Goal: Information Seeking & Learning: Find specific page/section

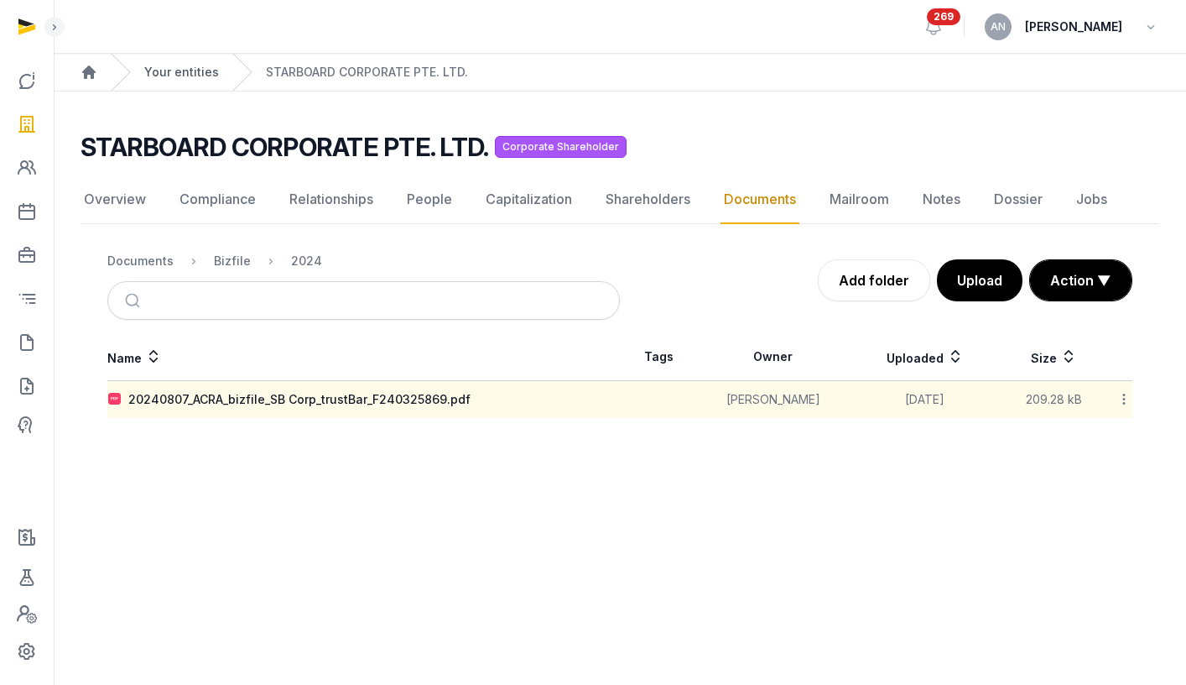
click at [213, 70] on link "Your entities" at bounding box center [181, 72] width 75 height 17
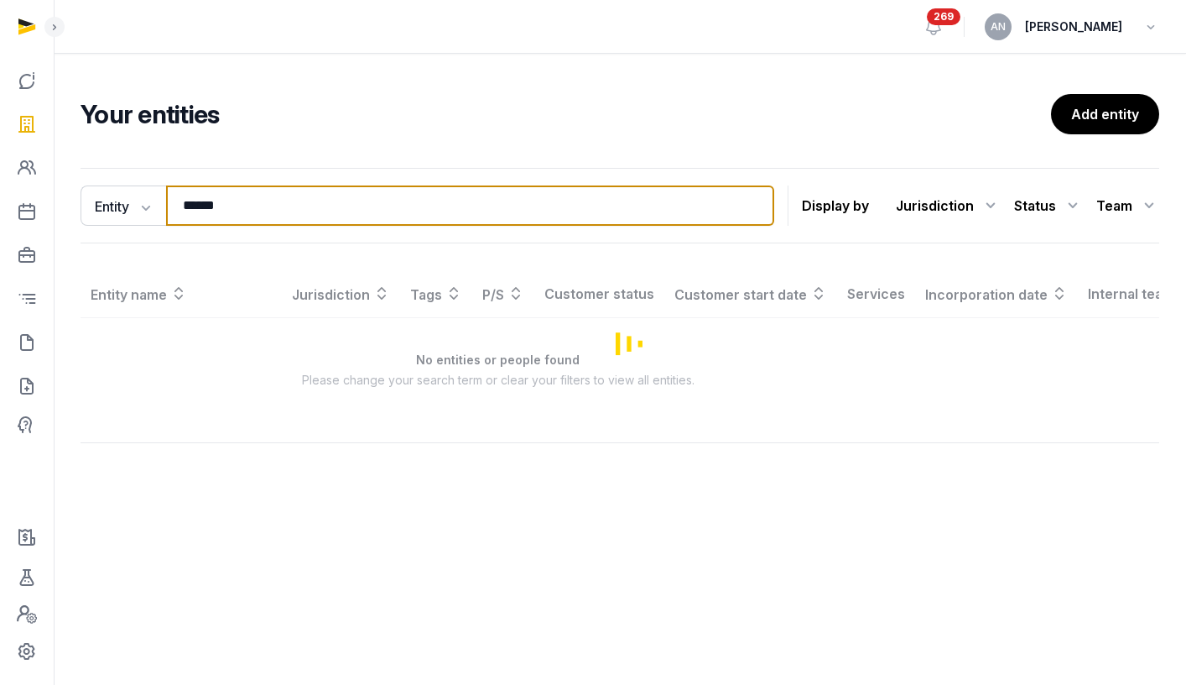
click at [227, 197] on input "******" at bounding box center [470, 205] width 608 height 40
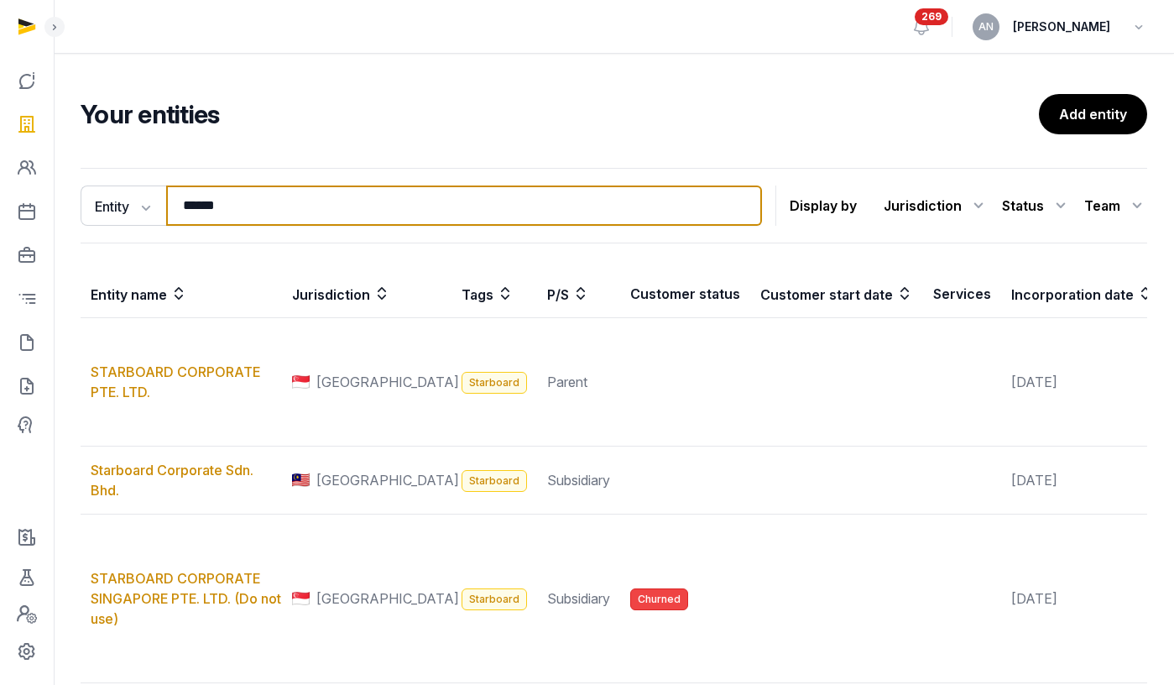
type input "*"
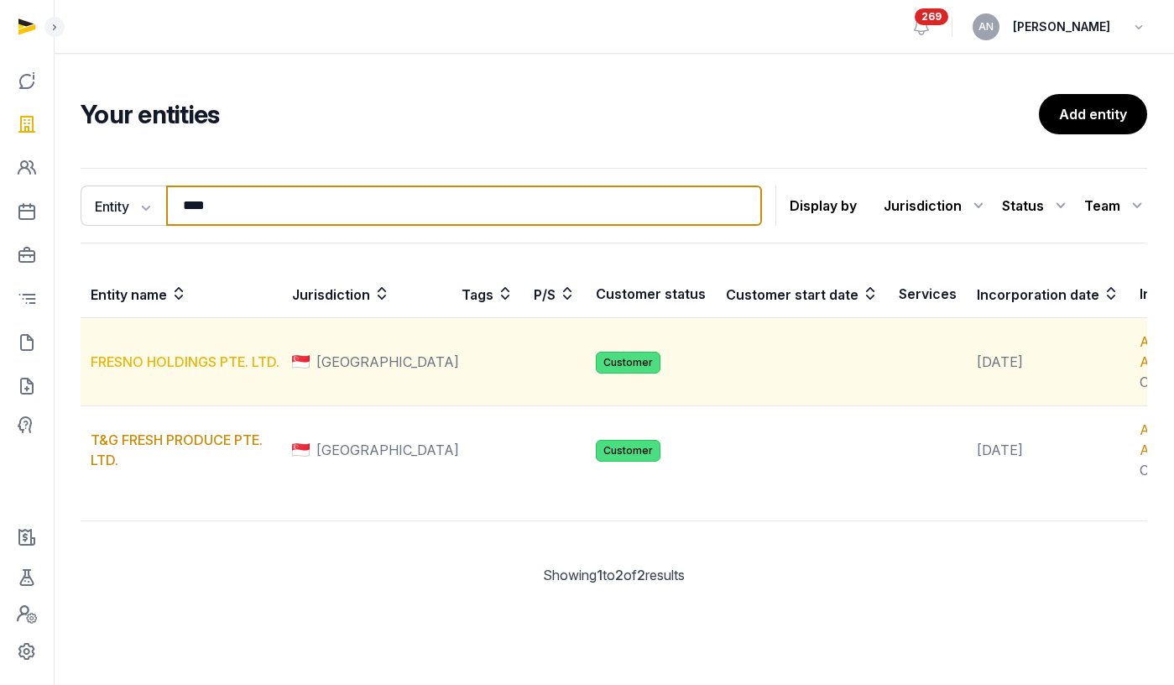
type input "****"
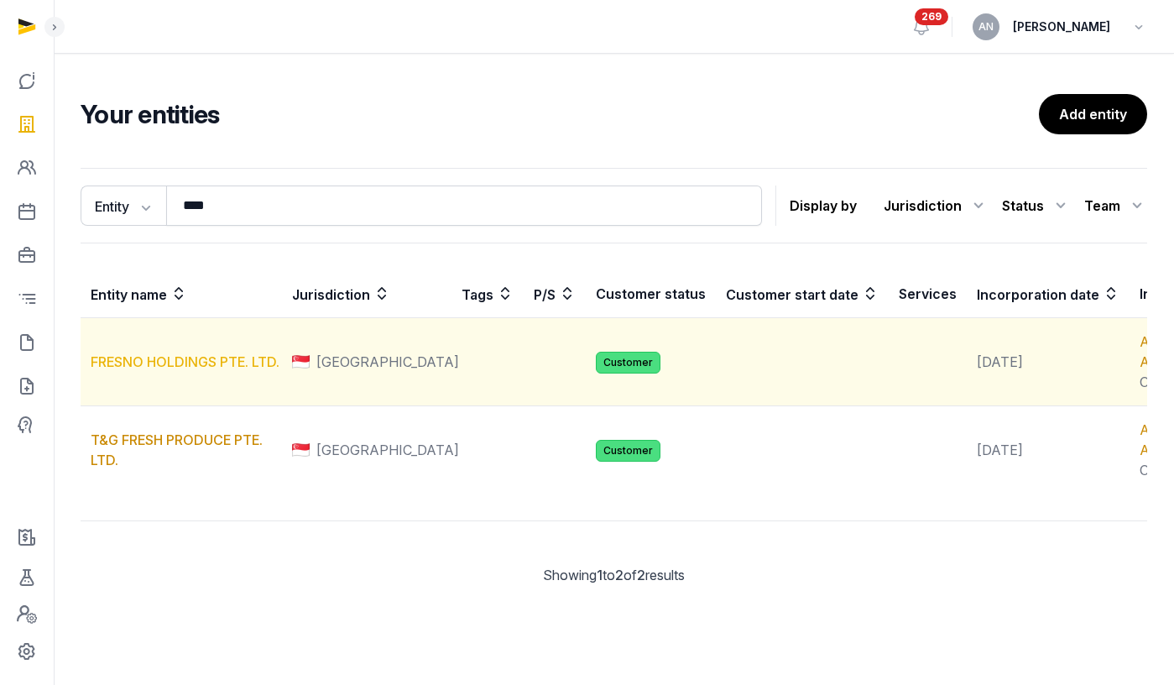
click at [154, 370] on link "FRESNO HOLDINGS PTE. LTD." at bounding box center [185, 361] width 189 height 17
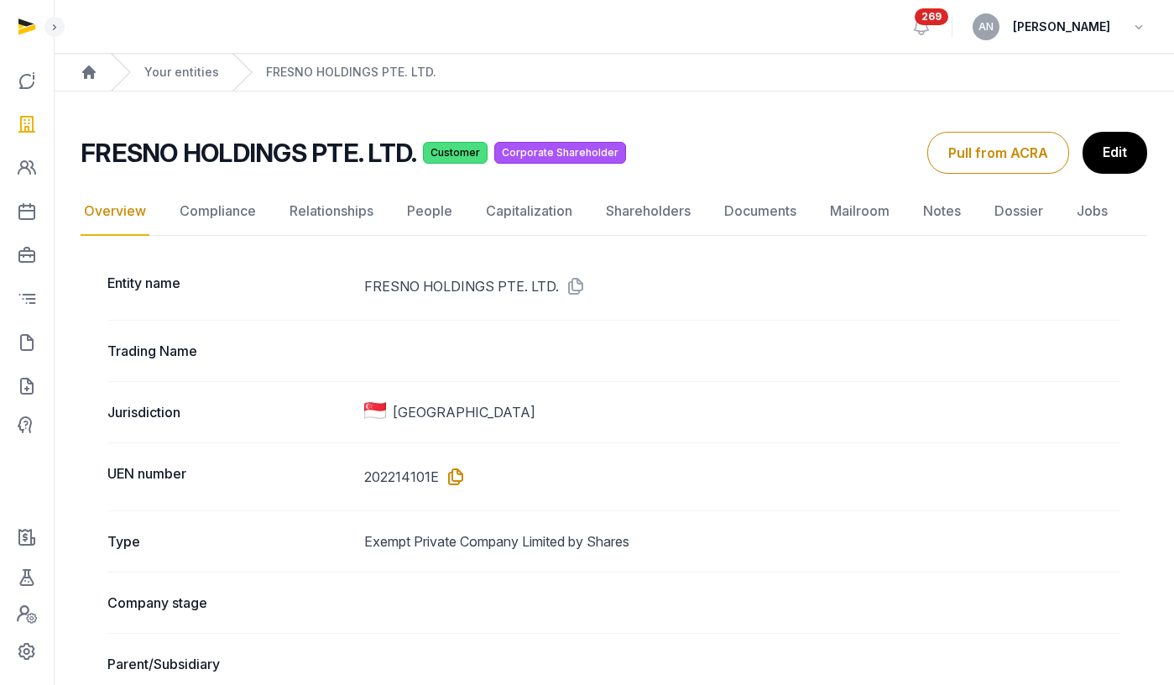
click at [449, 475] on icon at bounding box center [452, 476] width 27 height 27
click at [456, 469] on icon at bounding box center [452, 476] width 27 height 27
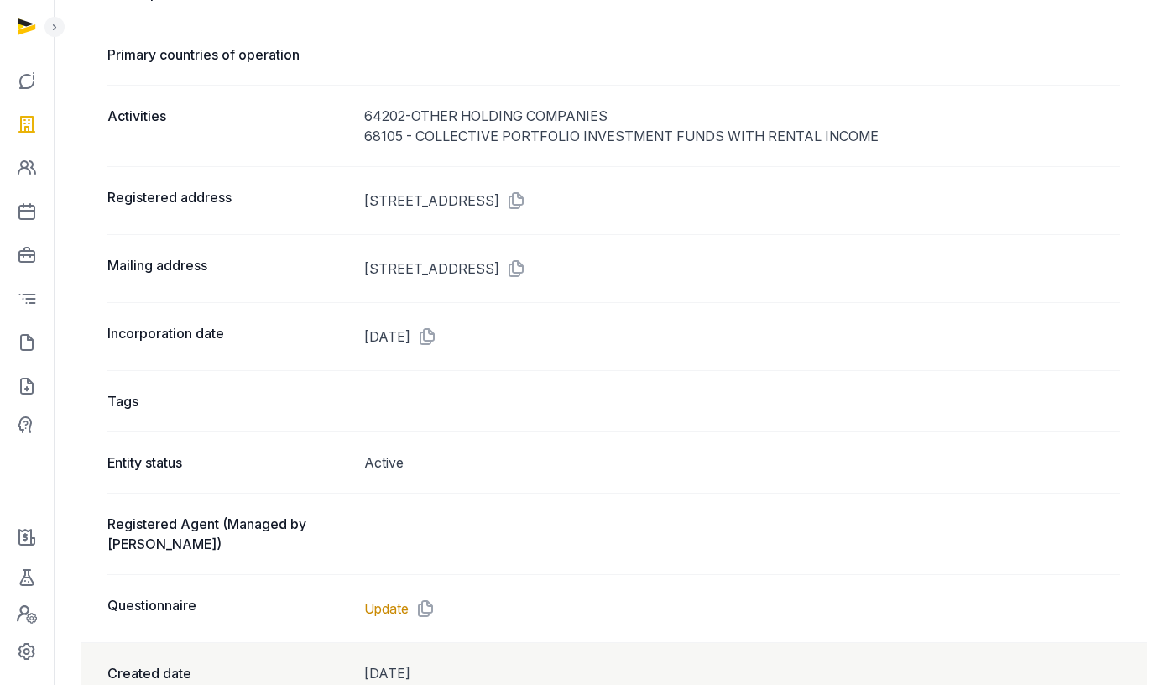
scroll to position [977, 0]
click at [437, 326] on icon at bounding box center [423, 335] width 27 height 27
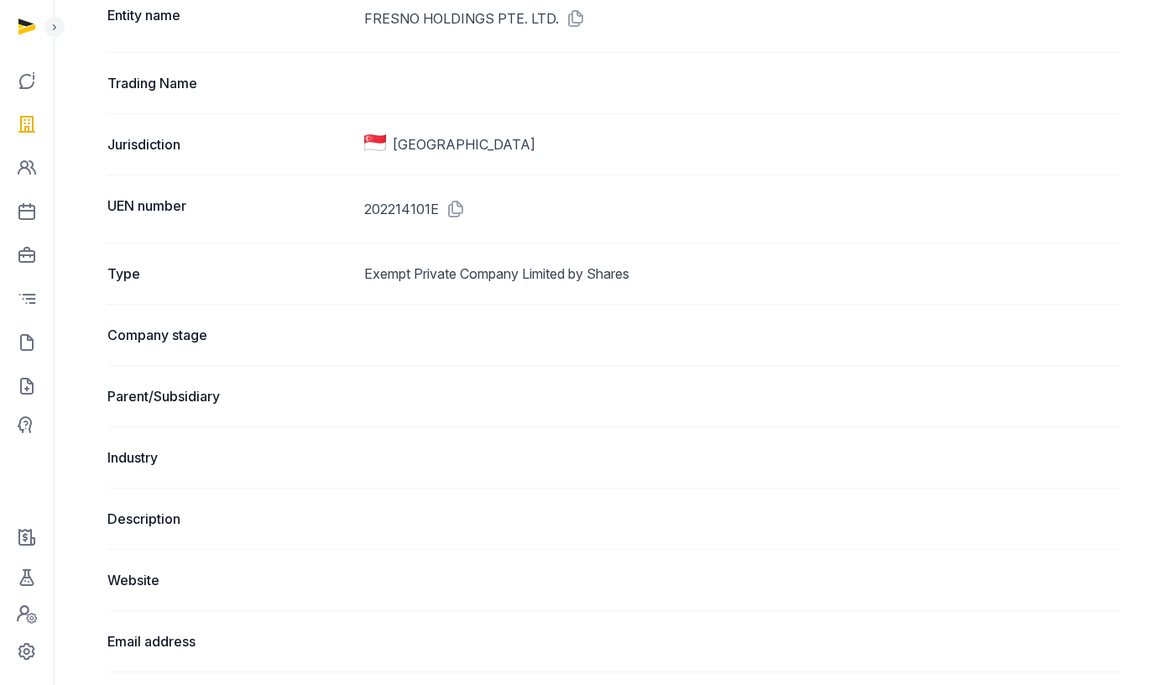
scroll to position [172, 0]
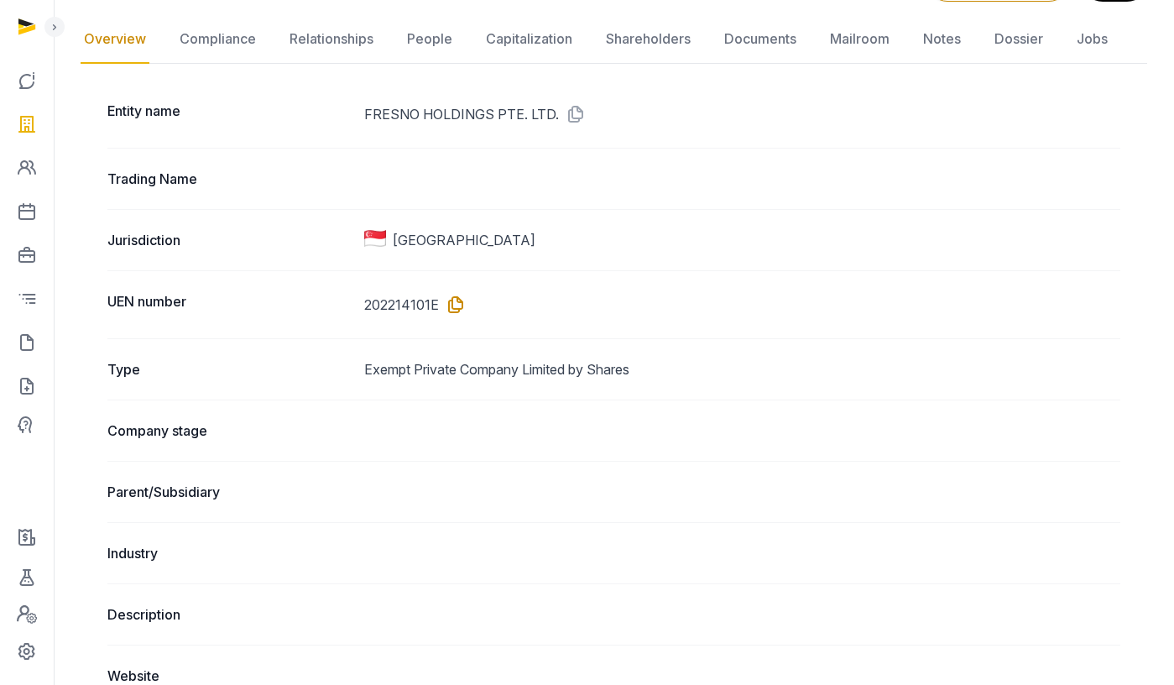
click at [460, 293] on icon at bounding box center [452, 304] width 27 height 27
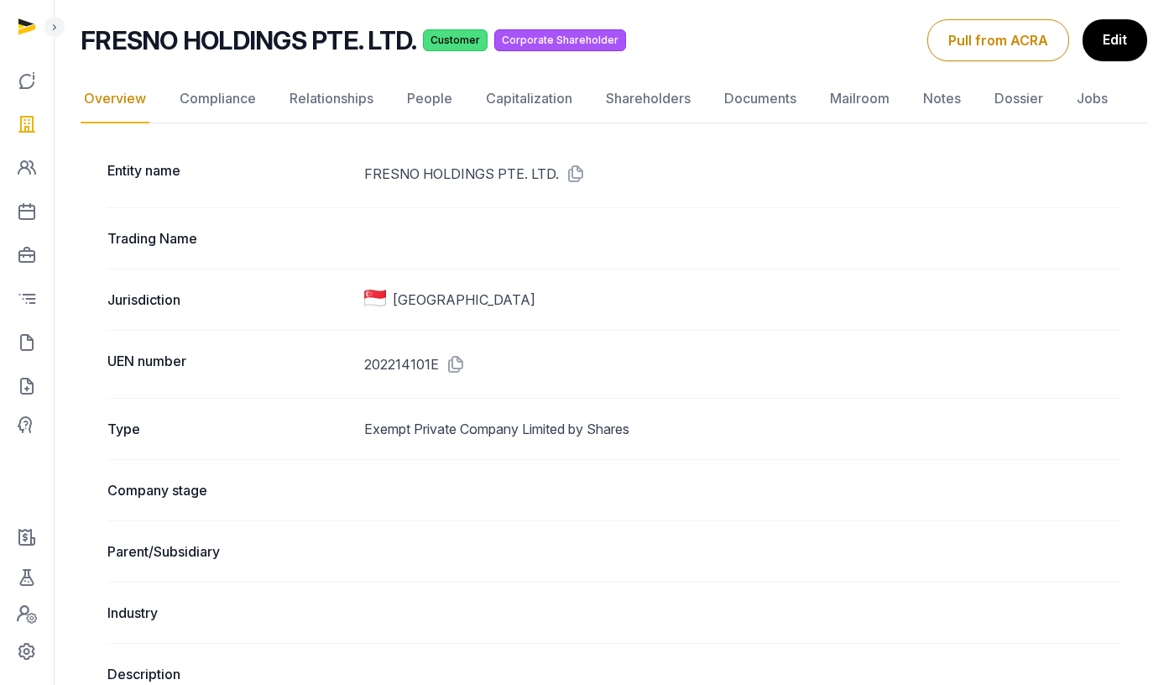
scroll to position [0, 0]
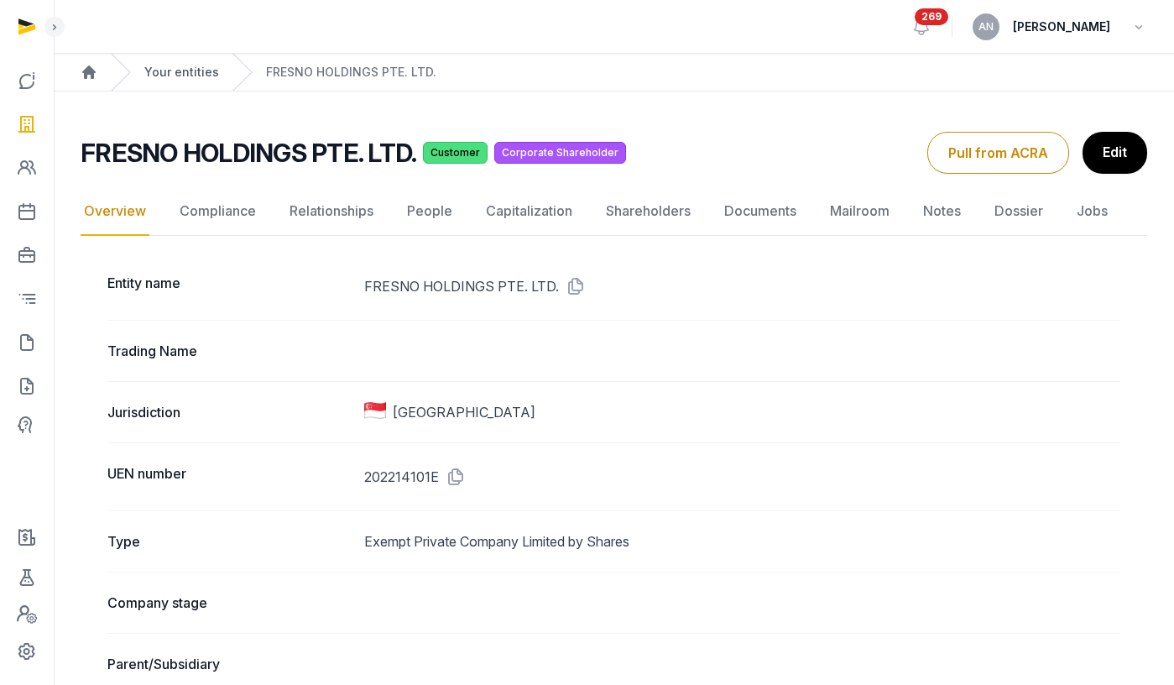
click at [172, 74] on link "Your entities" at bounding box center [181, 72] width 75 height 17
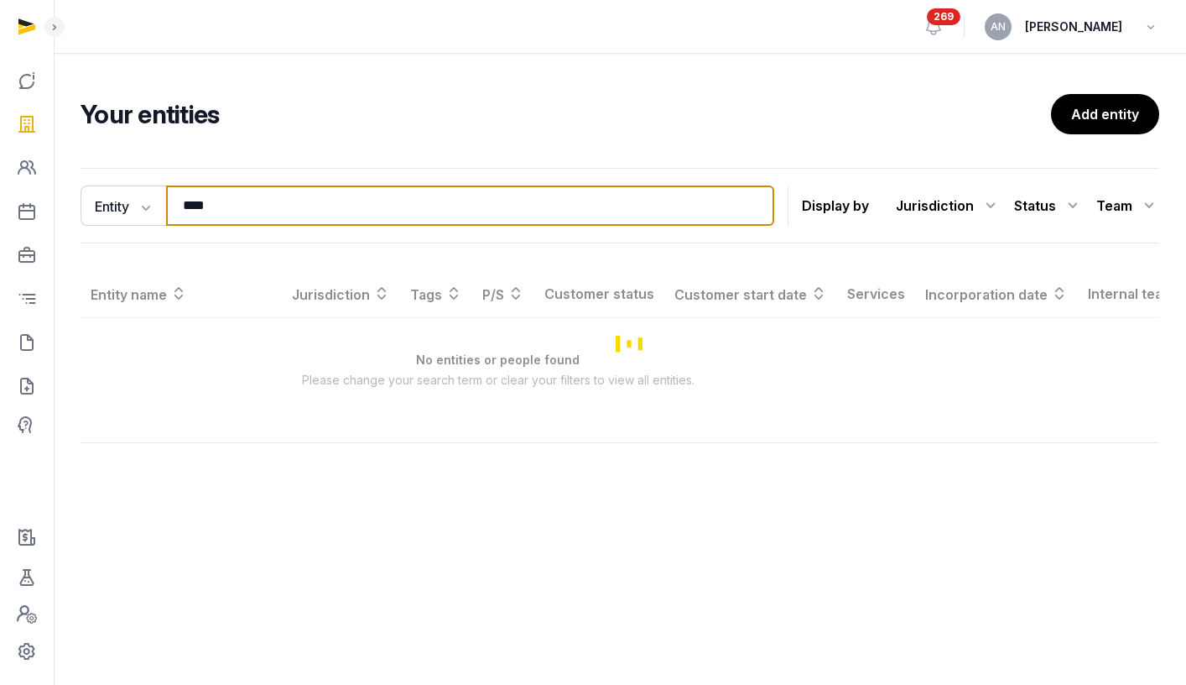
click at [220, 206] on input "****" at bounding box center [470, 205] width 608 height 40
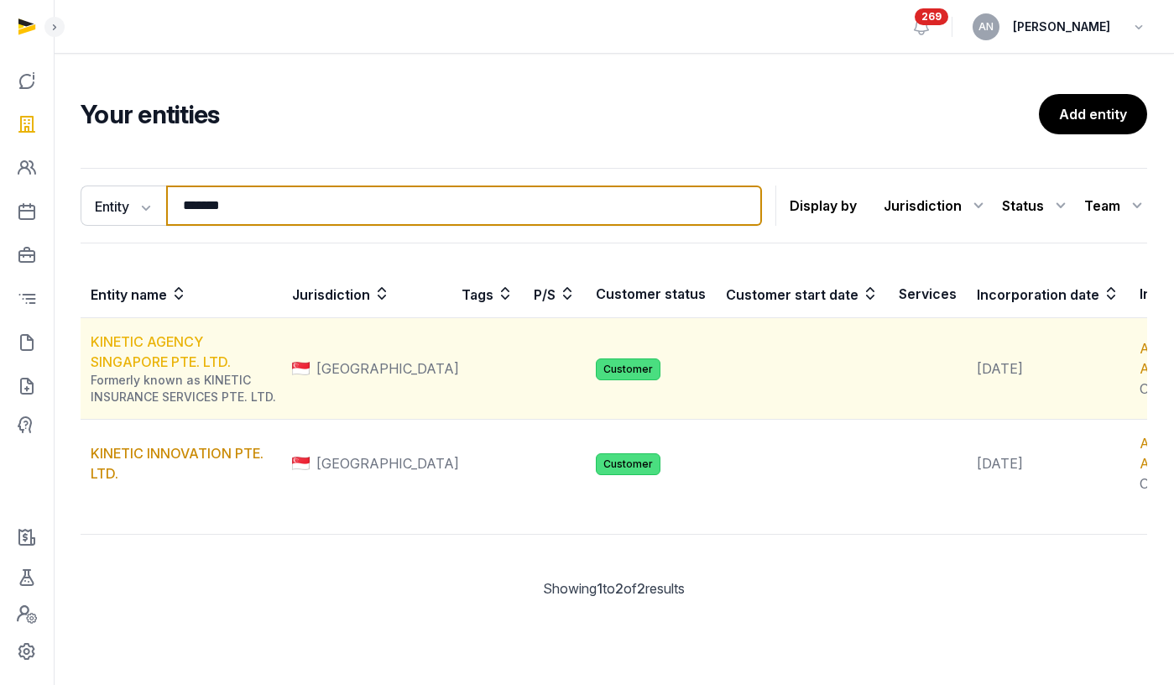
type input "*******"
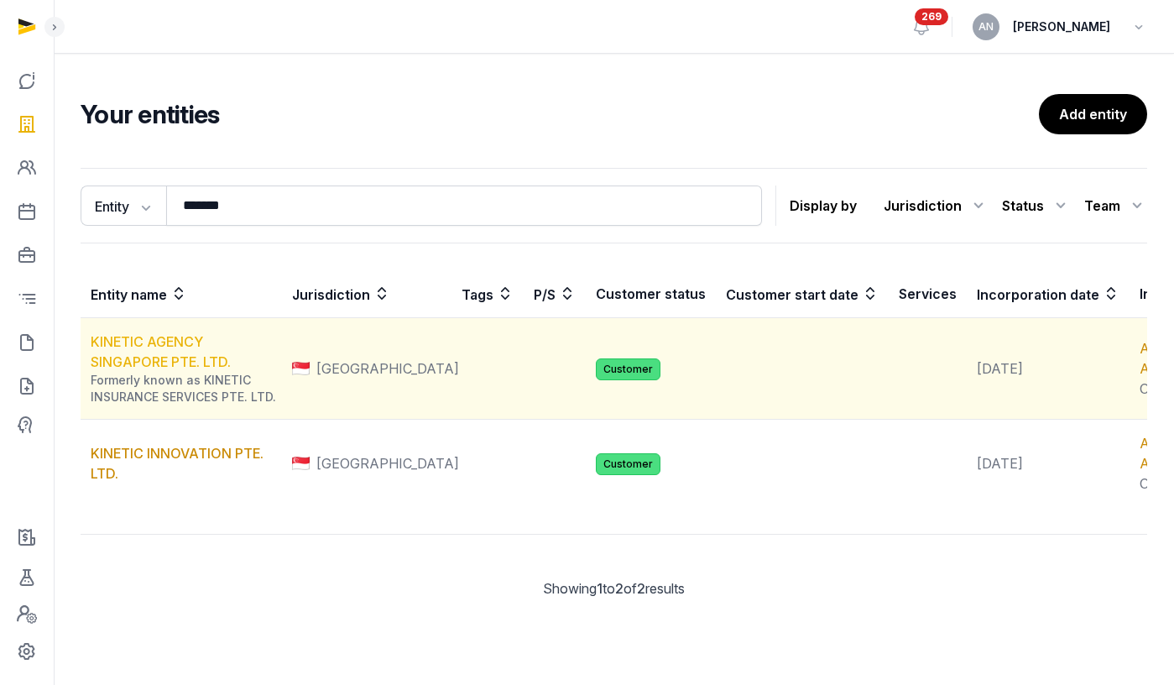
click at [106, 368] on link "KINETIC AGENCY SINGAPORE PTE. LTD." at bounding box center [161, 351] width 140 height 37
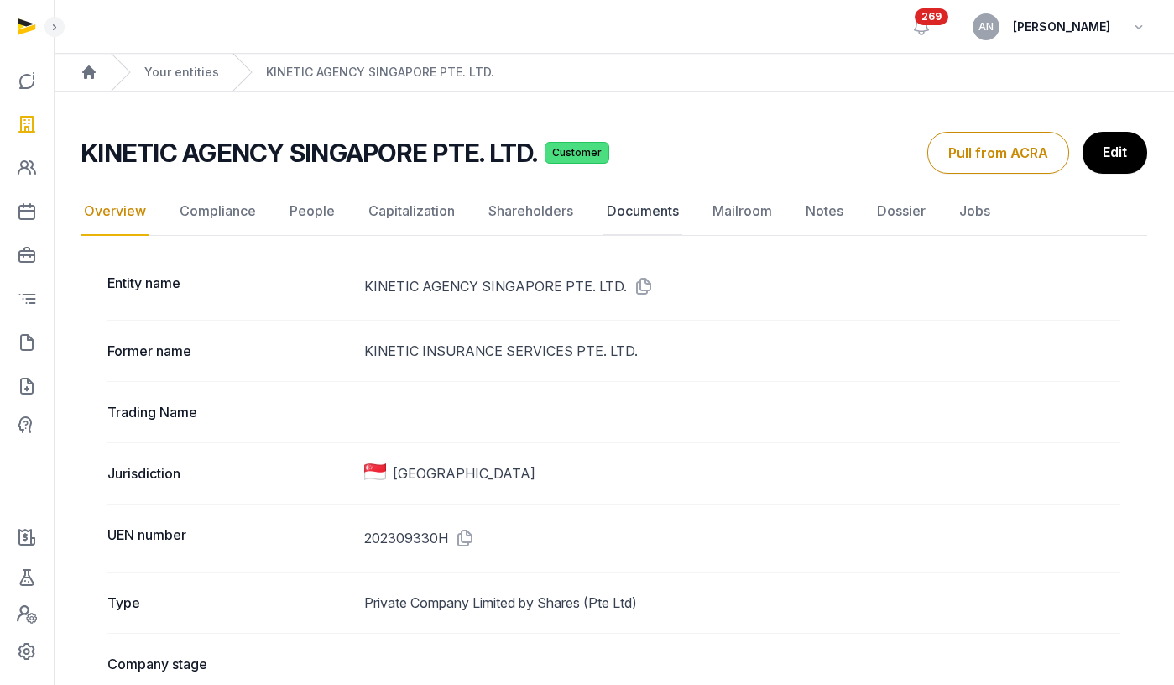
click at [651, 213] on link "Documents" at bounding box center [642, 211] width 79 height 49
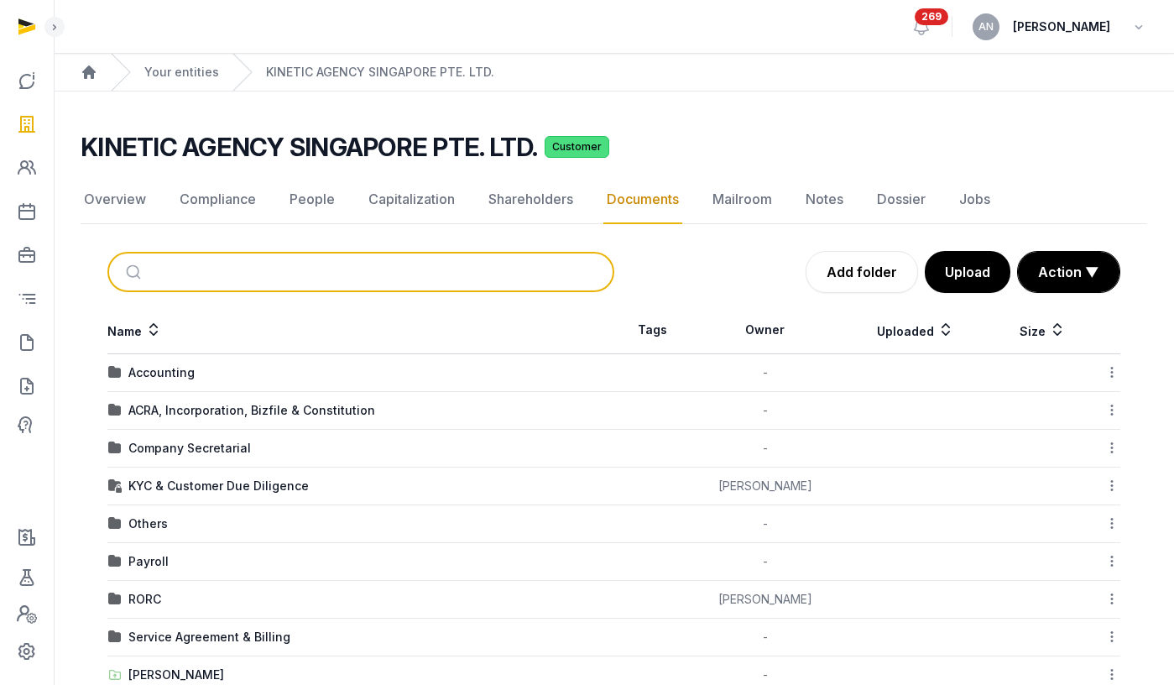
click at [265, 279] on input "search" at bounding box center [380, 271] width 451 height 37
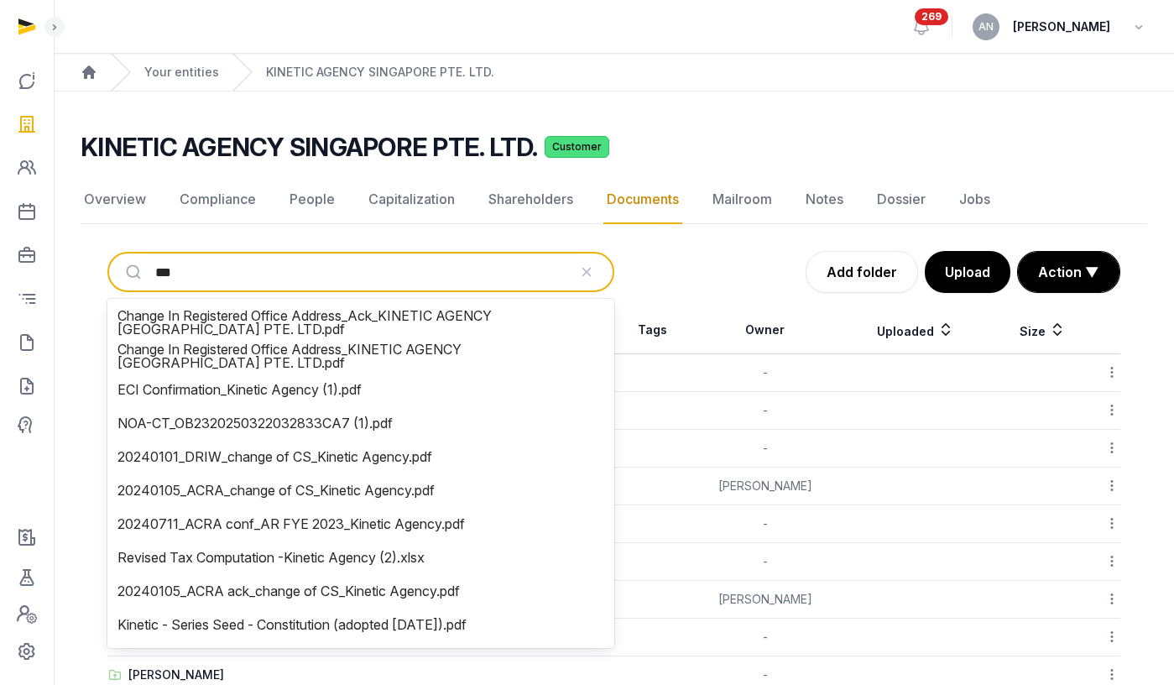
type input "****"
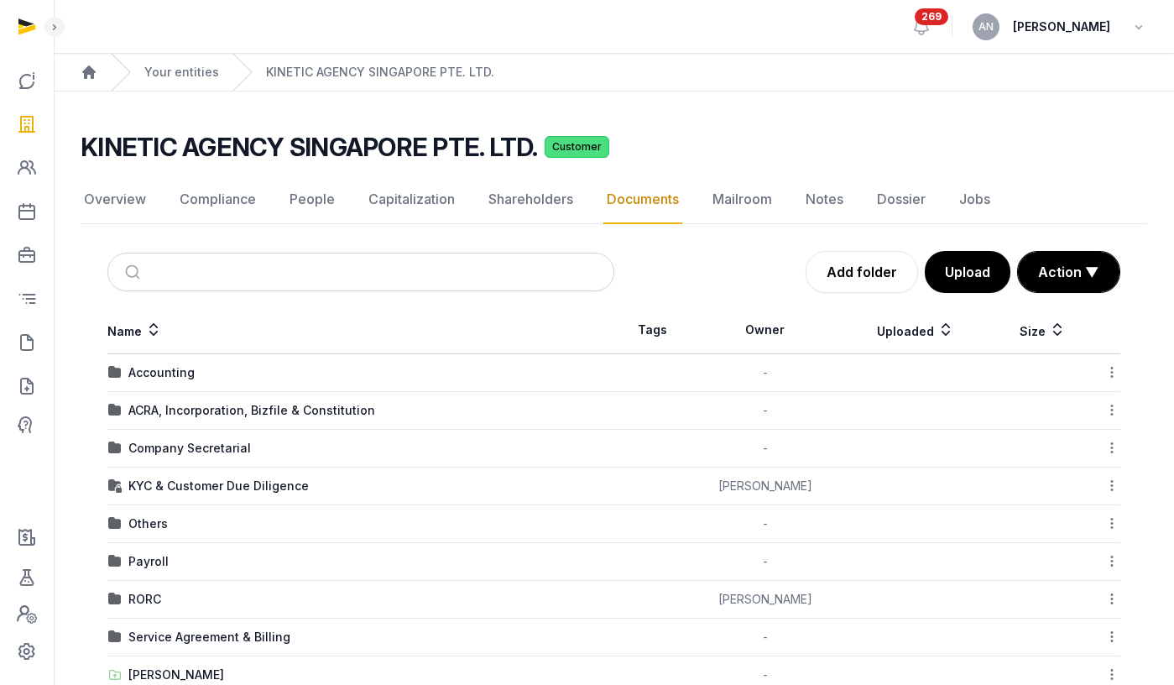
click at [690, 297] on div "Documents Add folder Upload Action ▼ Start select Move Delete Name Tags Owner U…" at bounding box center [614, 510] width 1066 height 518
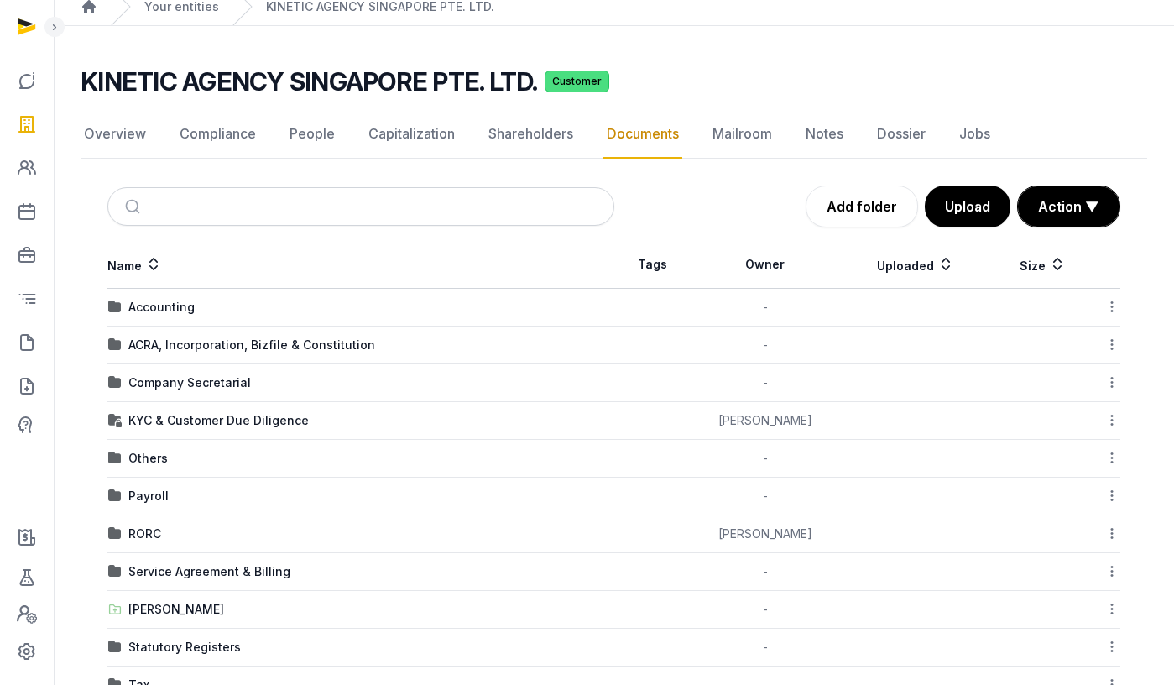
scroll to position [117, 0]
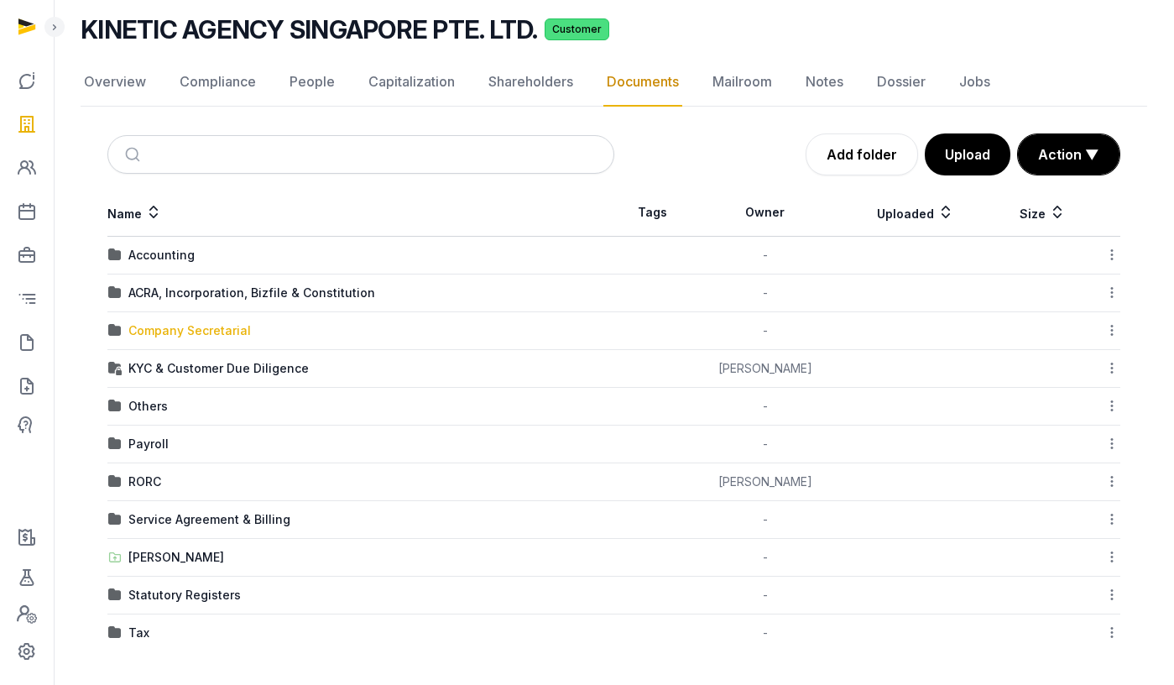
click at [177, 330] on div "Company Secretarial" at bounding box center [189, 330] width 123 height 17
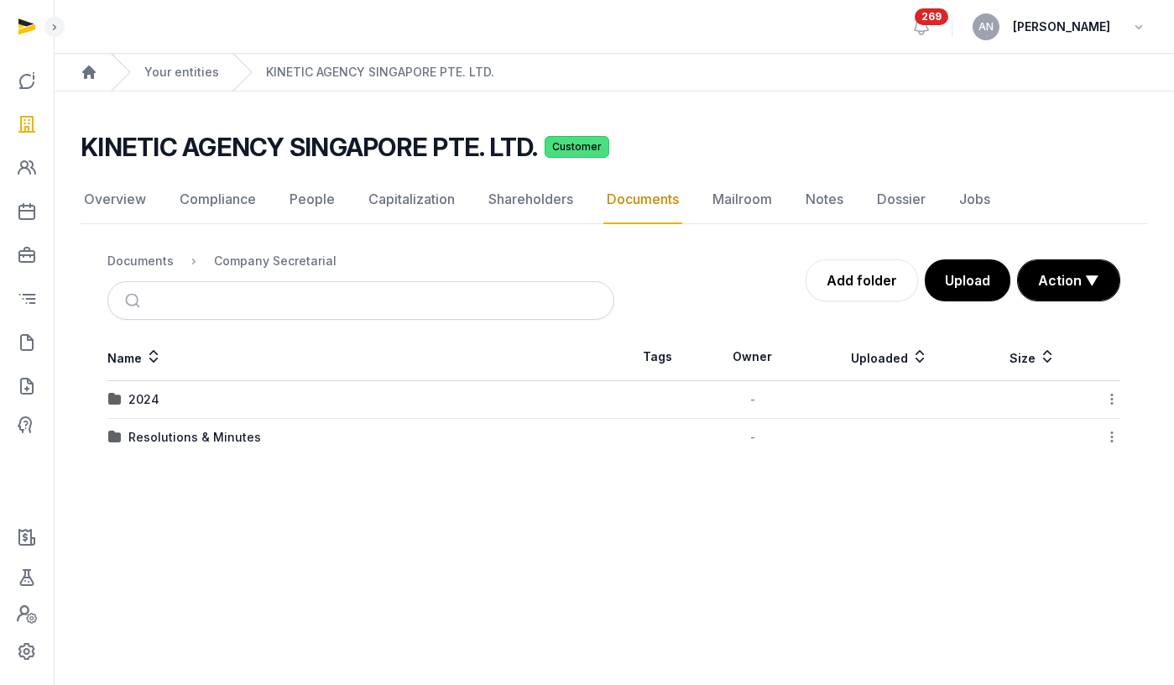
scroll to position [0, 0]
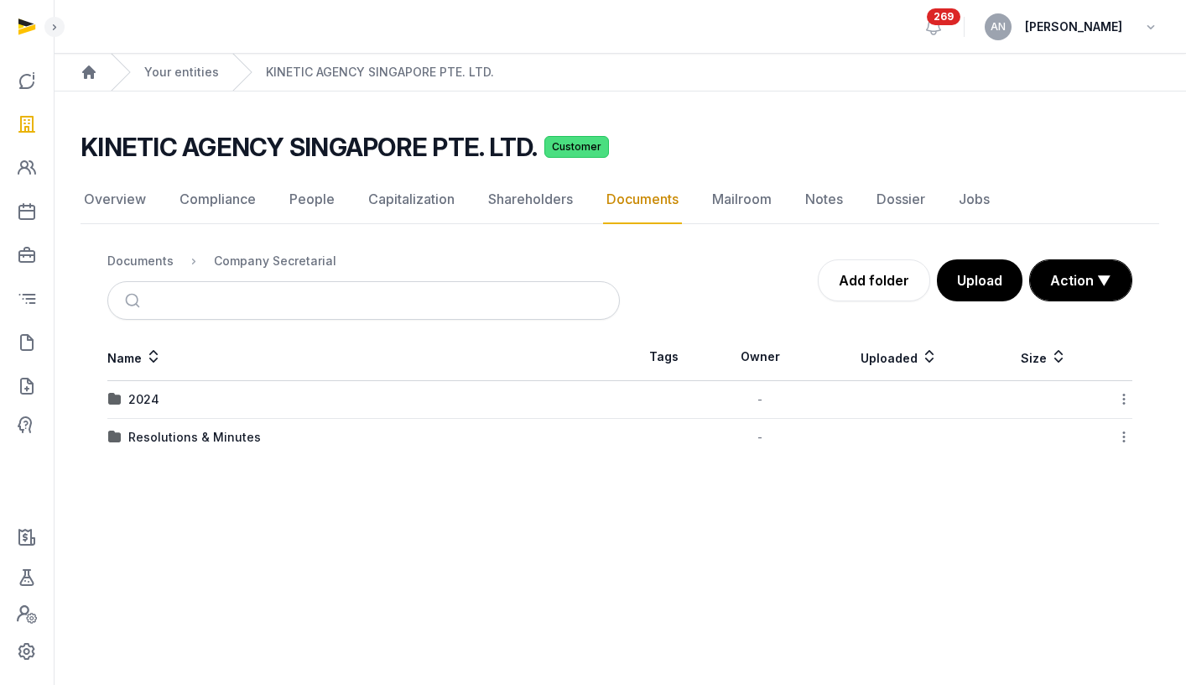
click at [187, 425] on td "Resolutions & Minutes" at bounding box center [363, 438] width 513 height 38
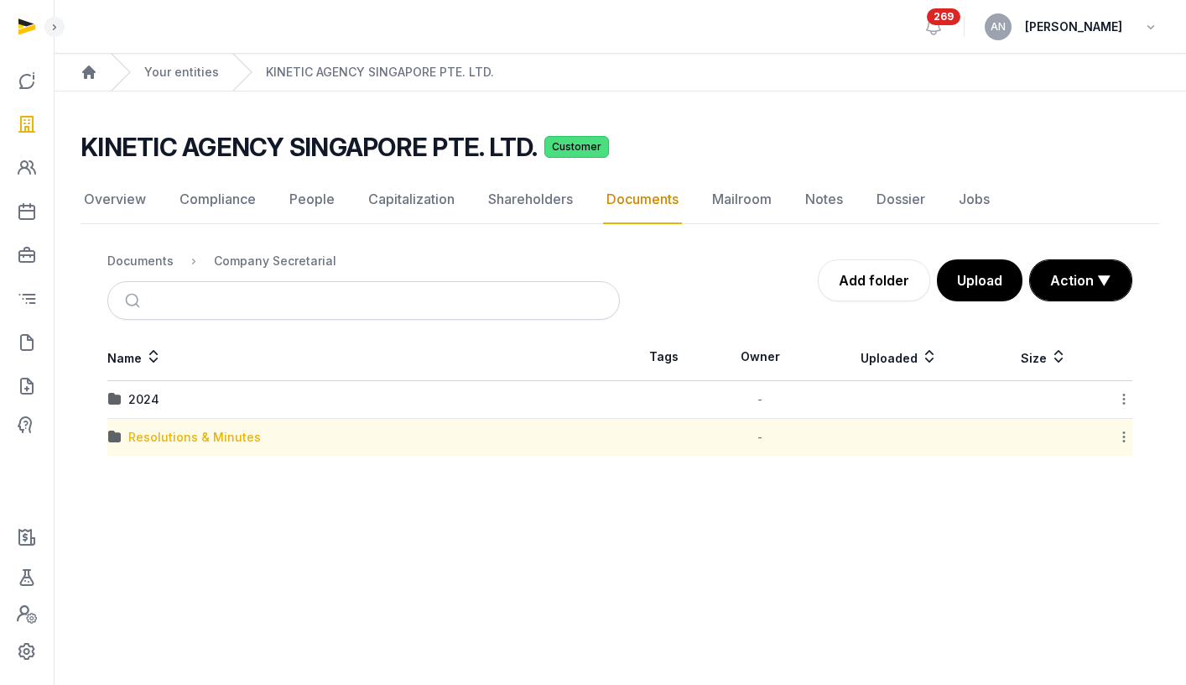
click at [149, 435] on div "Resolutions & Minutes" at bounding box center [194, 437] width 133 height 17
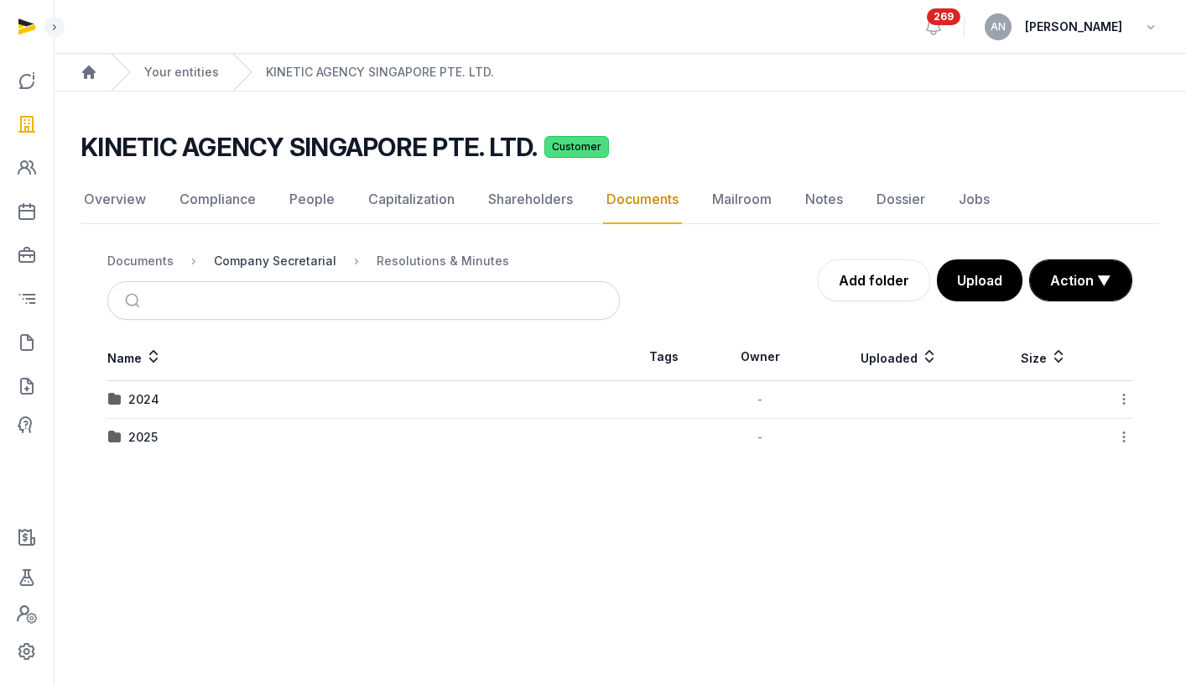
click at [278, 261] on div "Company Secretarial" at bounding box center [275, 261] width 123 height 17
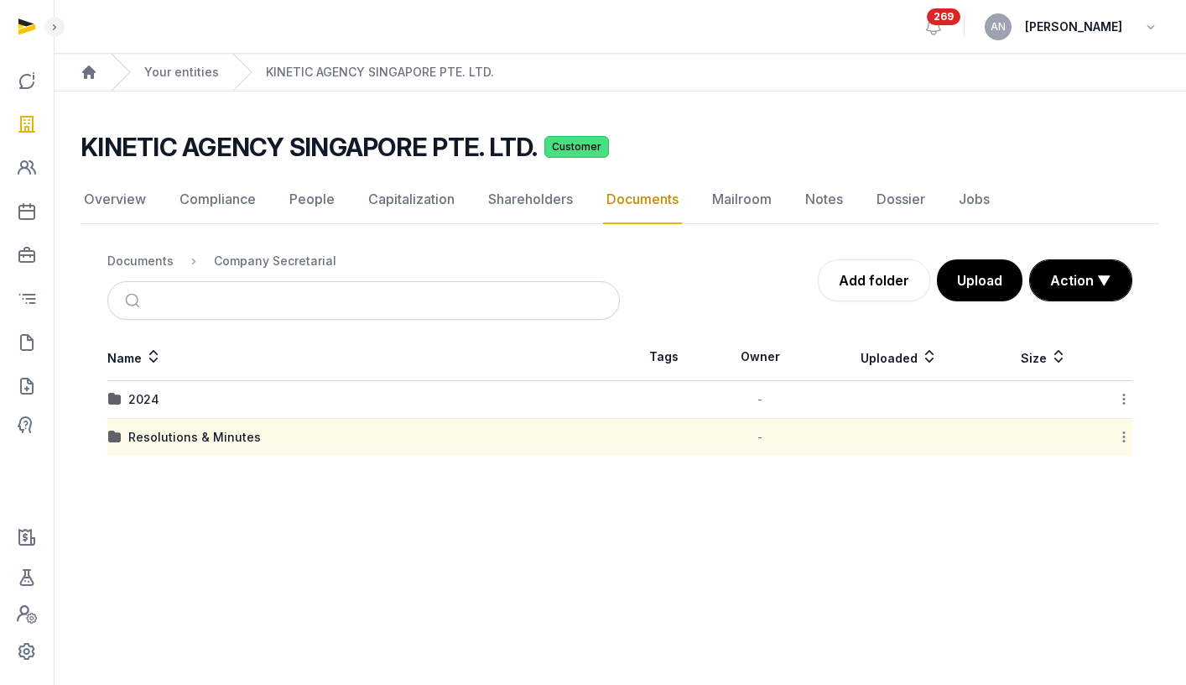
click at [153, 260] on div "Documents" at bounding box center [140, 261] width 66 height 17
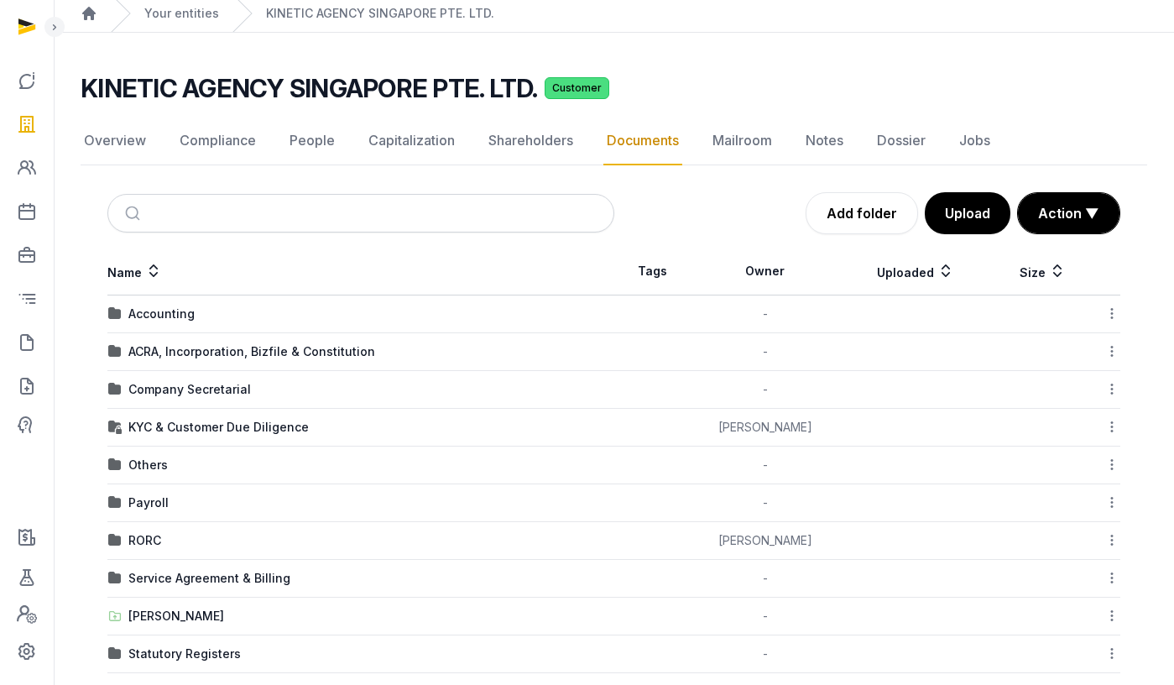
scroll to position [117, 0]
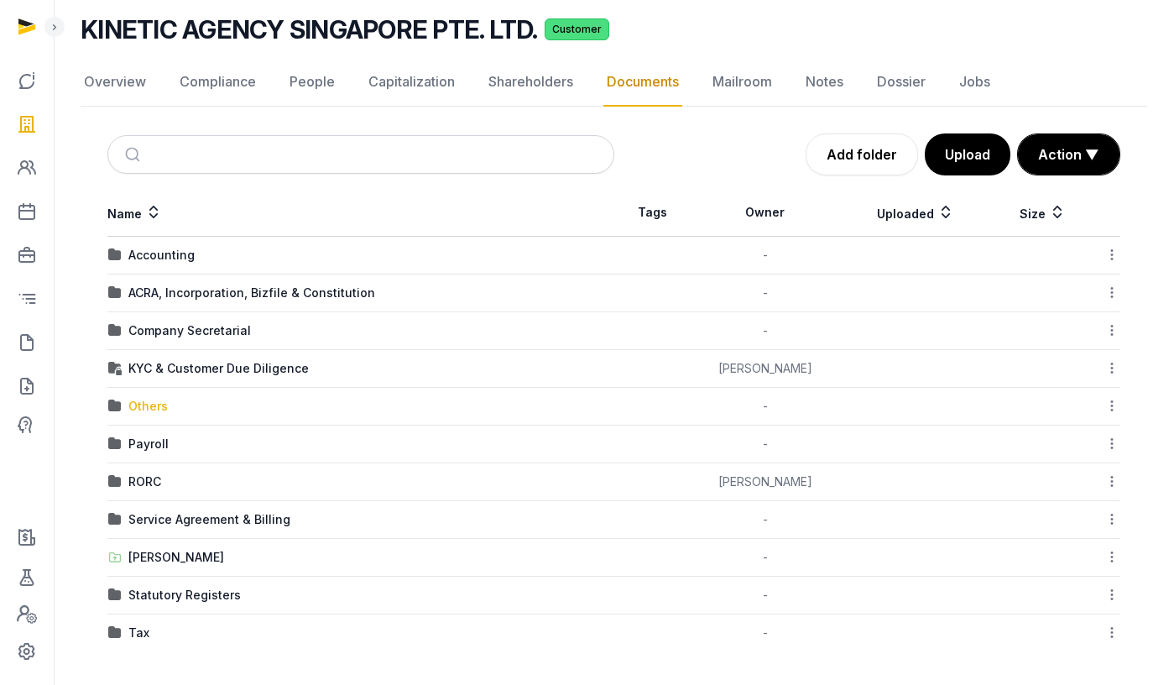
click at [146, 404] on div "Others" at bounding box center [147, 406] width 39 height 17
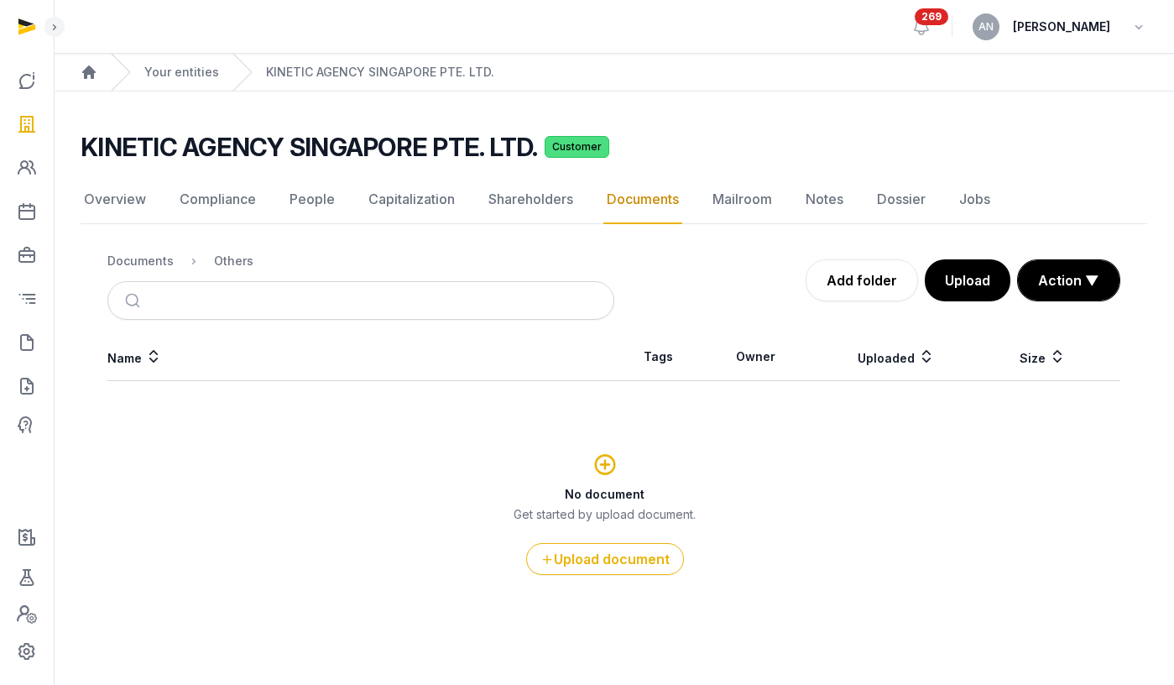
scroll to position [0, 0]
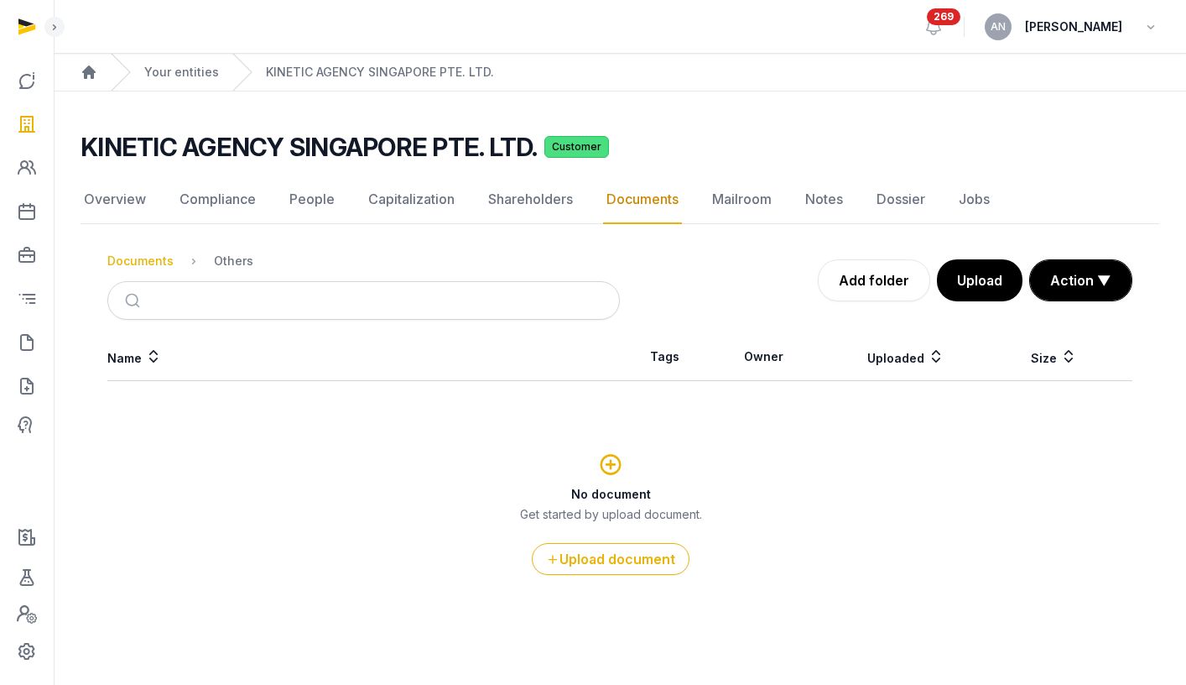
click at [135, 262] on div "Documents" at bounding box center [140, 261] width 66 height 17
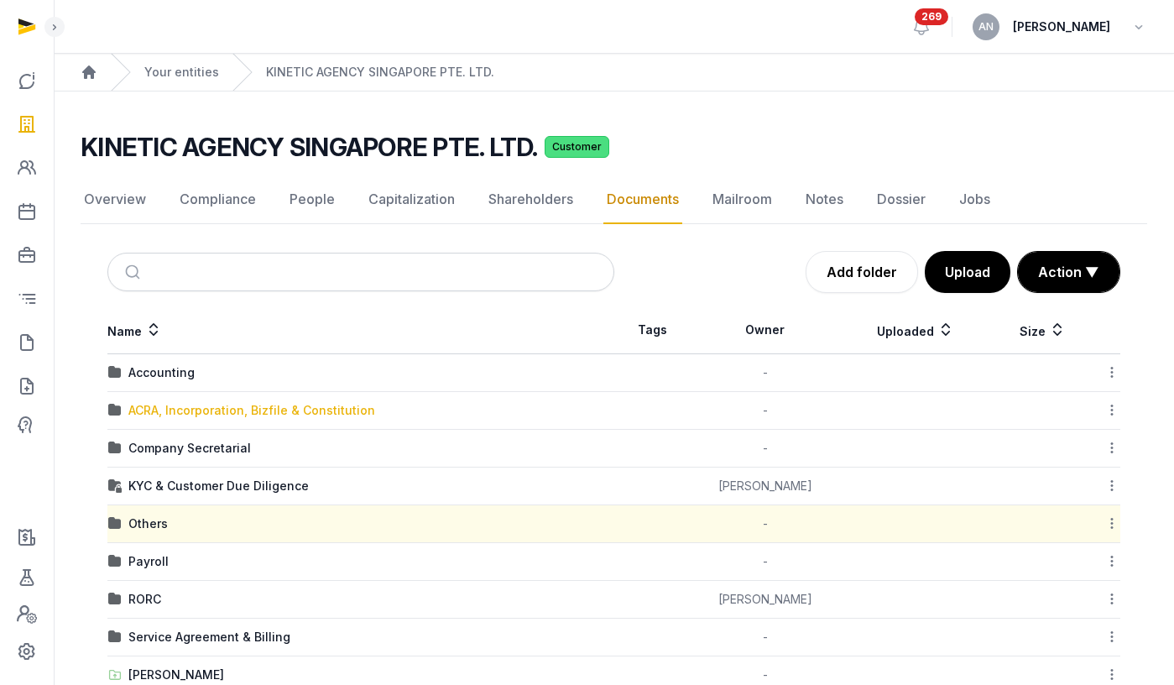
click at [144, 404] on div "ACRA, Incorporation, Bizfile & Constitution" at bounding box center [251, 410] width 247 height 17
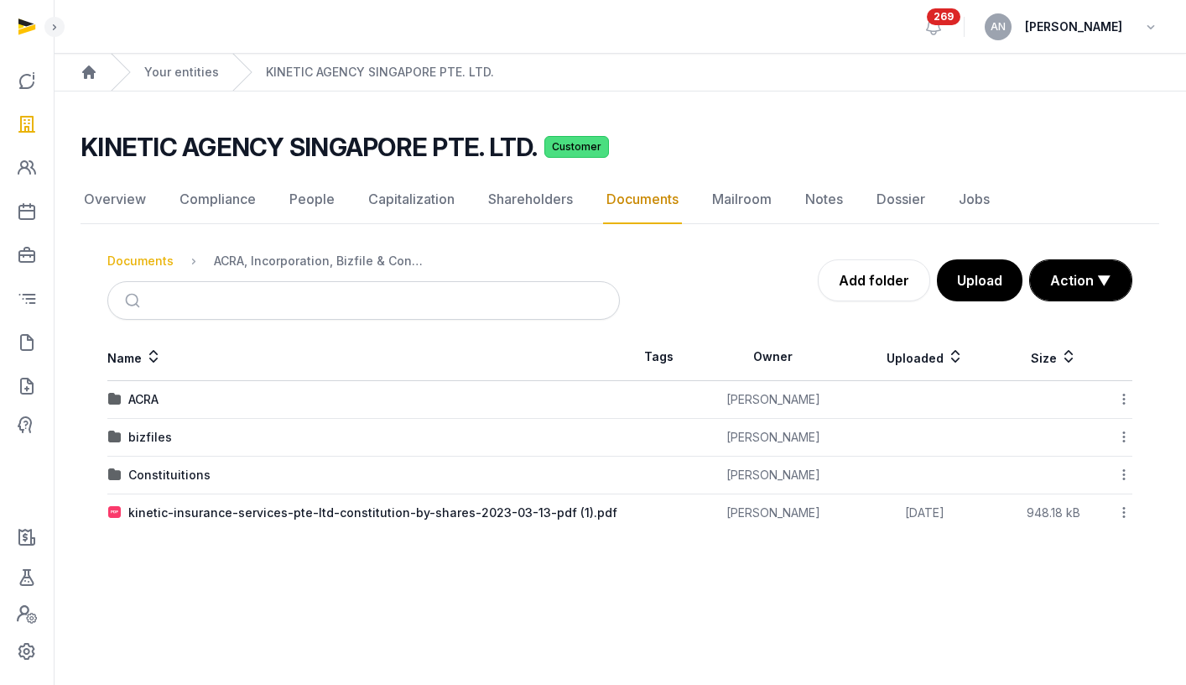
click at [143, 264] on div "Documents" at bounding box center [140, 261] width 66 height 17
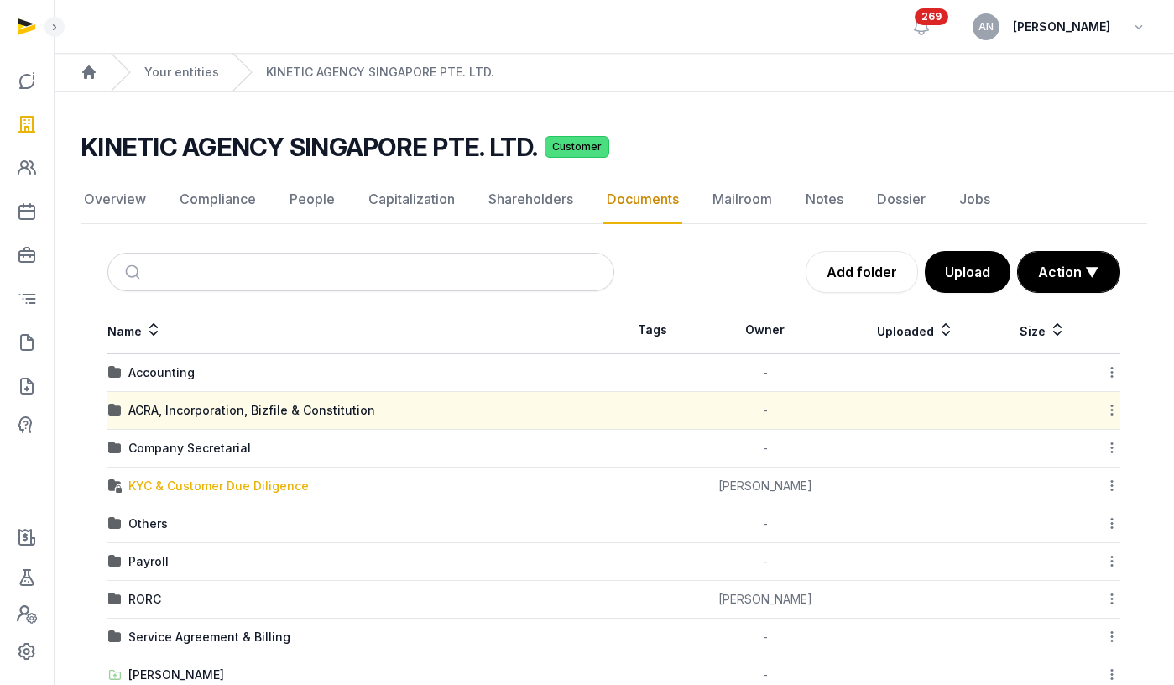
click at [176, 488] on div "KYC & Customer Due Diligence" at bounding box center [218, 485] width 180 height 17
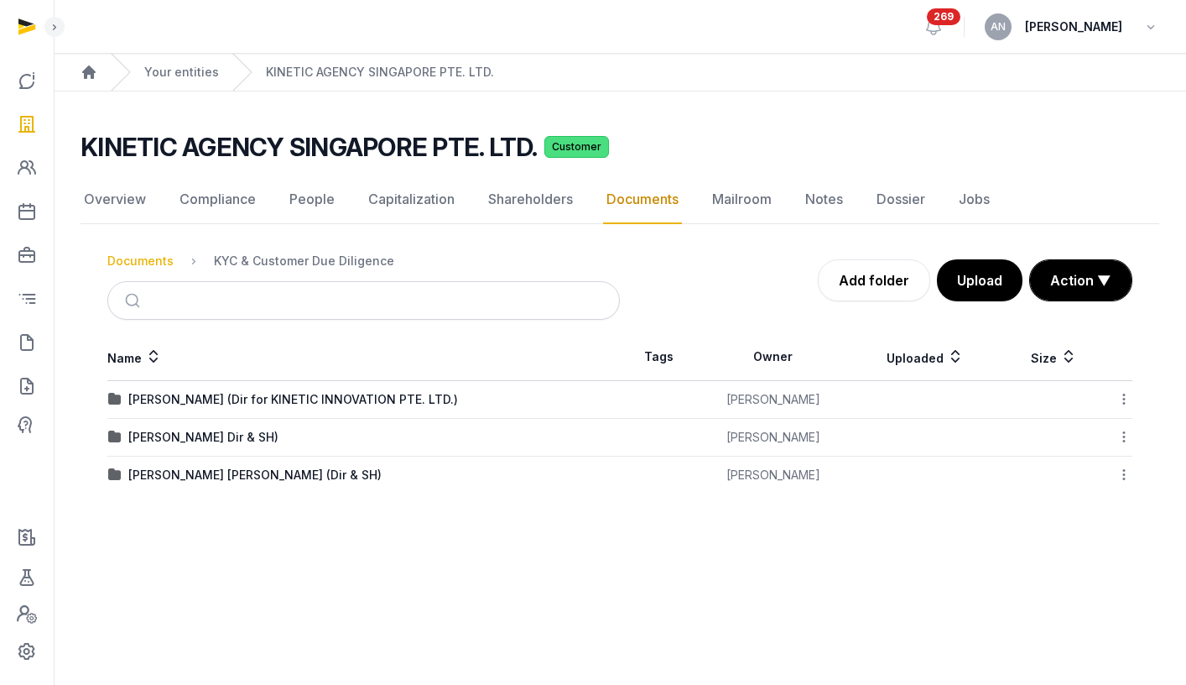
click at [144, 261] on div "Documents" at bounding box center [140, 261] width 66 height 17
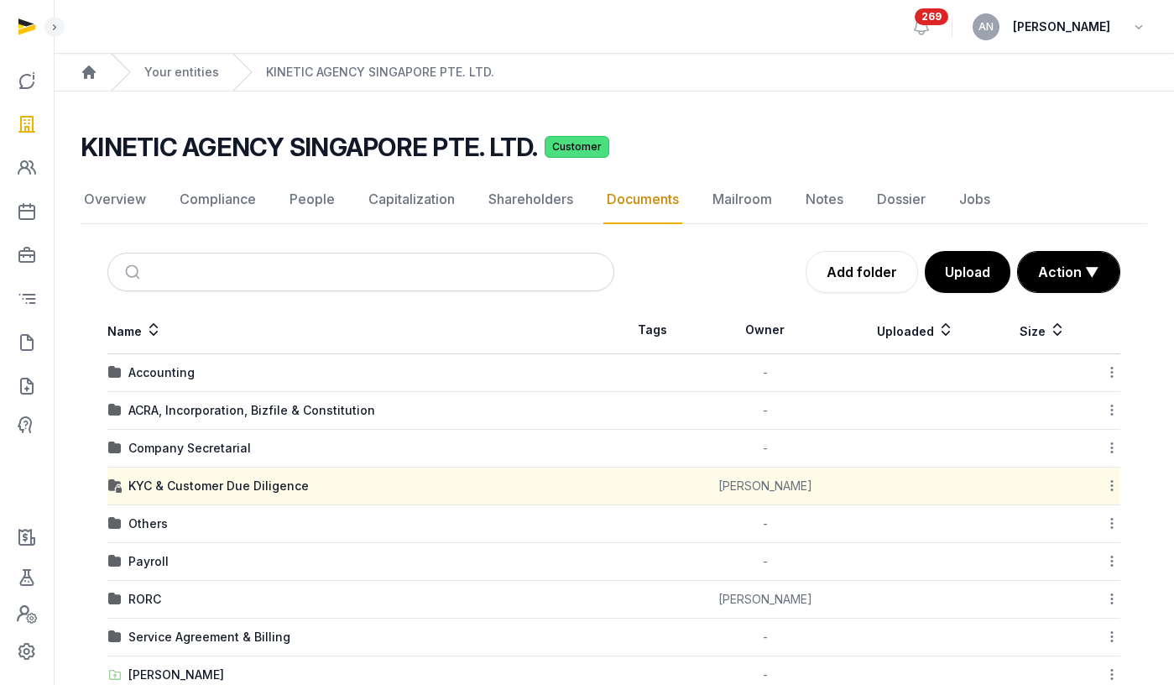
click at [135, 535] on td "Others" at bounding box center [360, 524] width 507 height 38
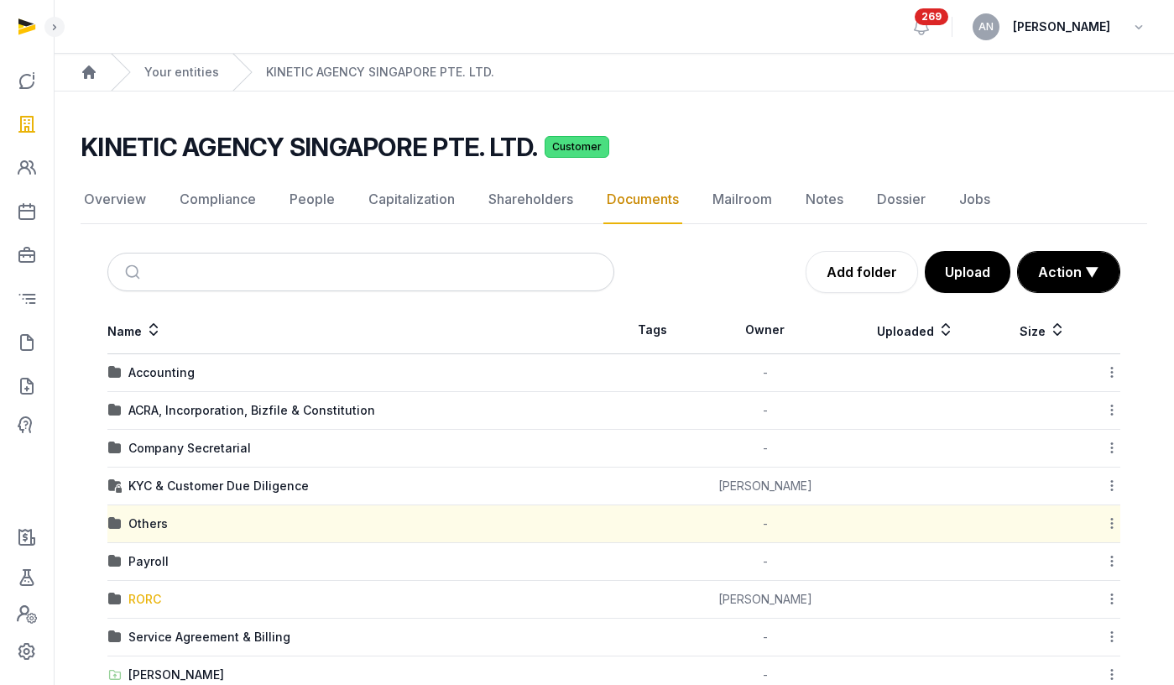
click at [145, 598] on div "RORC" at bounding box center [144, 599] width 33 height 17
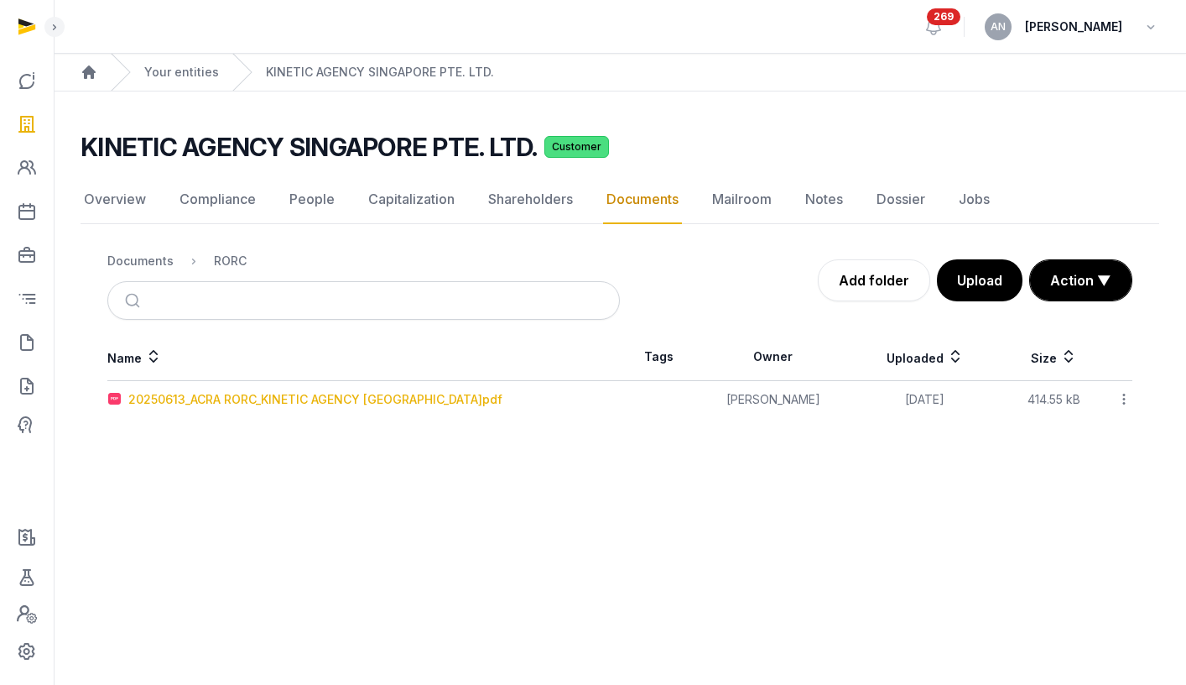
click at [182, 394] on div "20250613_ACRA RORC_KINETIC AGENCY [GEOGRAPHIC_DATA]pdf" at bounding box center [315, 399] width 374 height 17
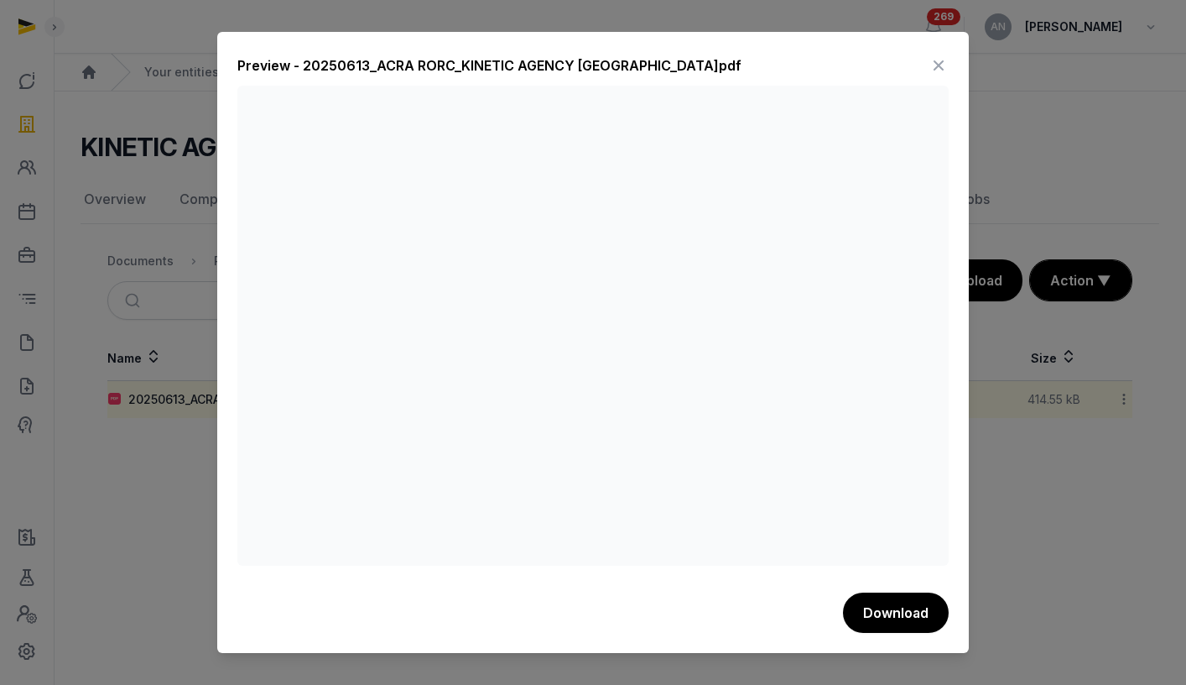
click at [940, 59] on icon at bounding box center [939, 65] width 20 height 27
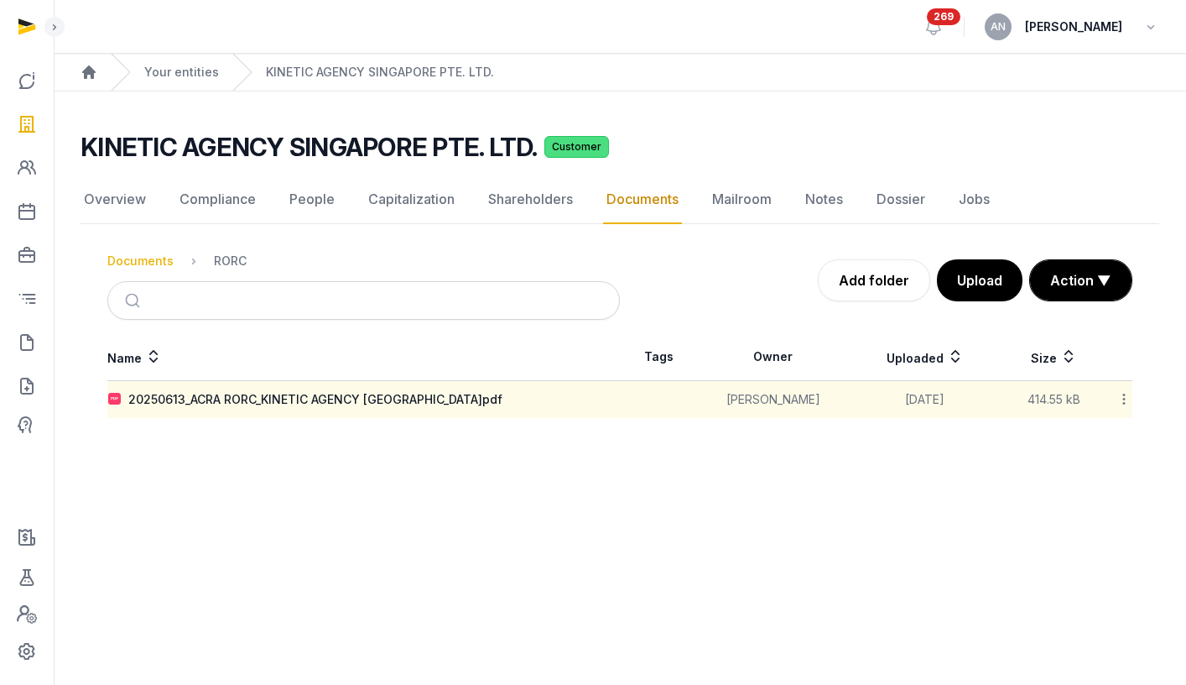
click at [154, 268] on div "Documents" at bounding box center [140, 261] width 66 height 17
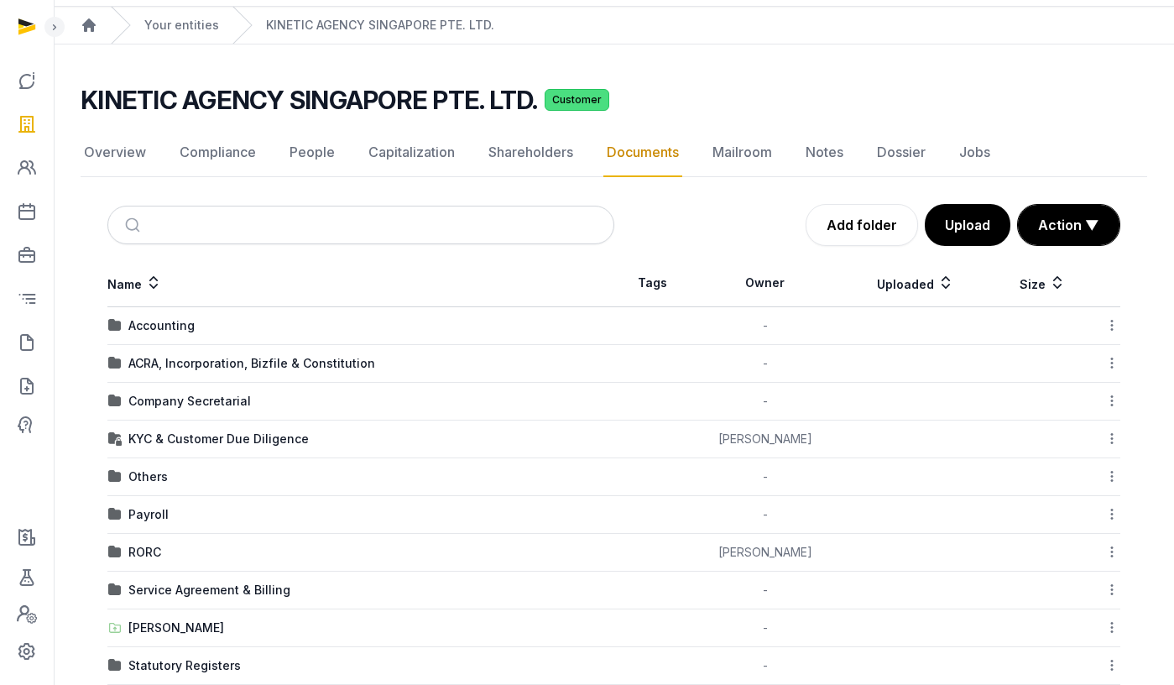
scroll to position [68, 0]
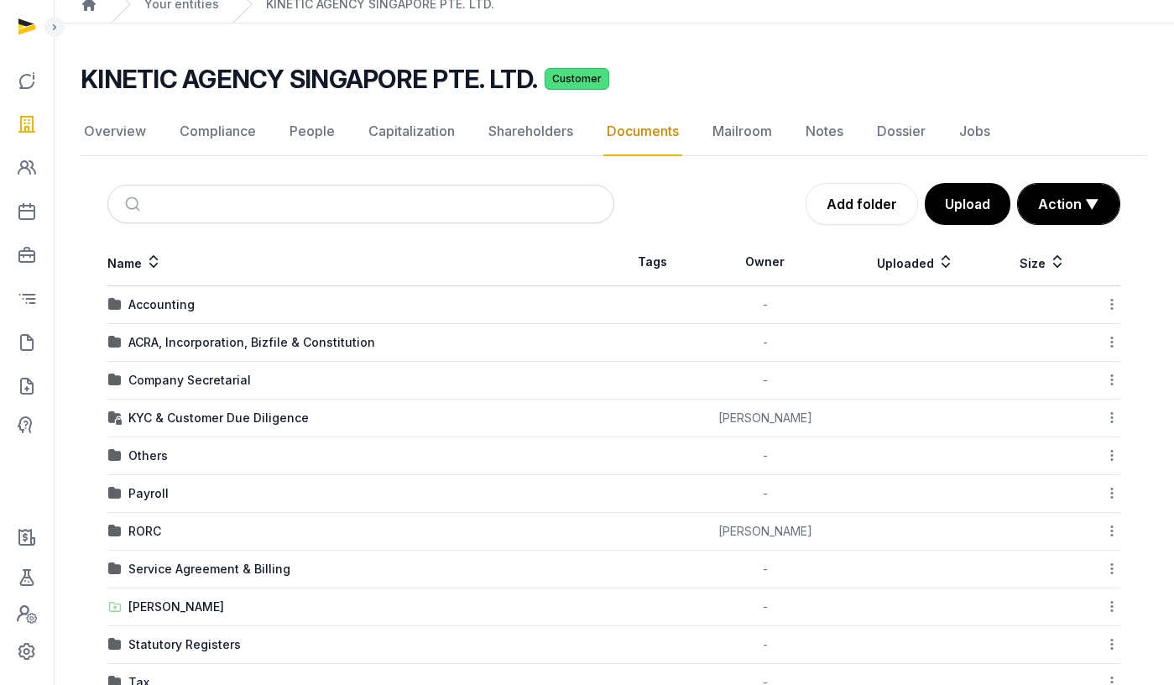
click at [145, 645] on div "Statutory Registers" at bounding box center [184, 644] width 112 height 17
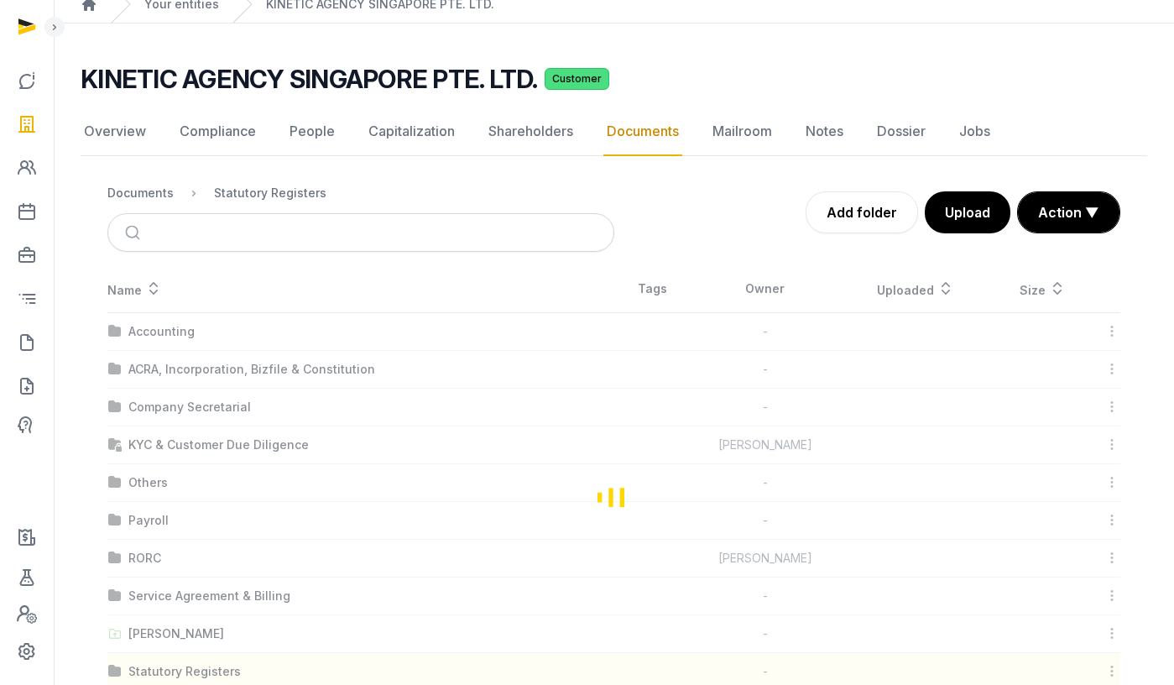
scroll to position [0, 0]
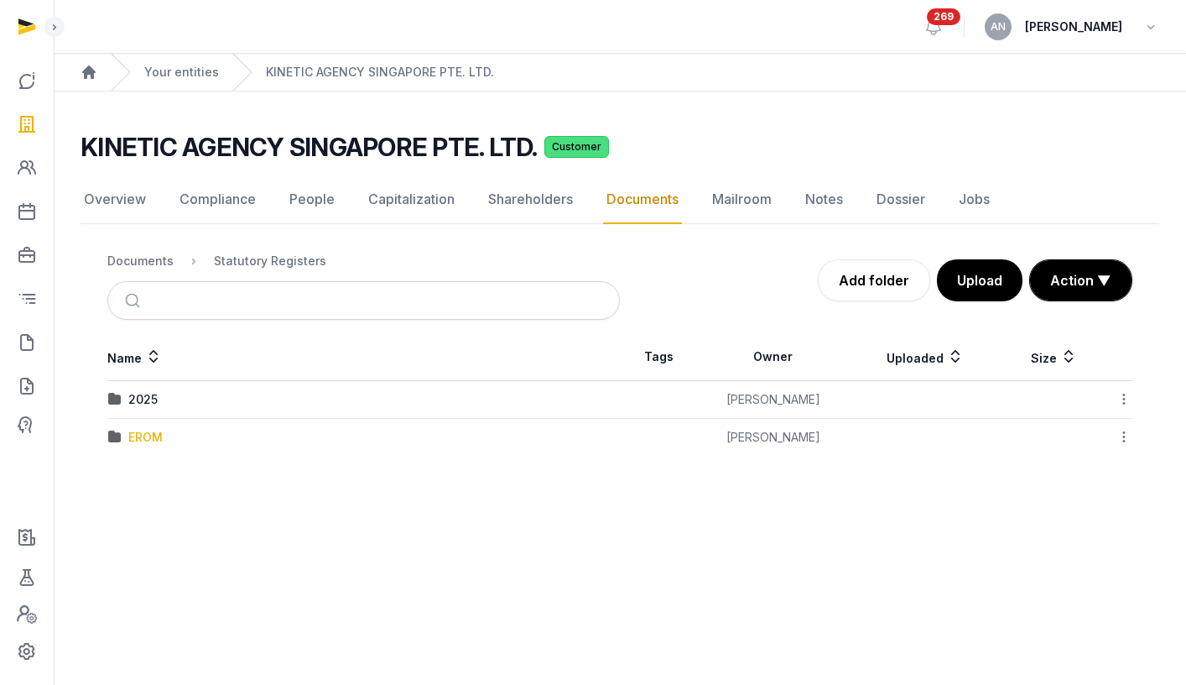
click at [138, 441] on div "EROM" at bounding box center [145, 437] width 34 height 17
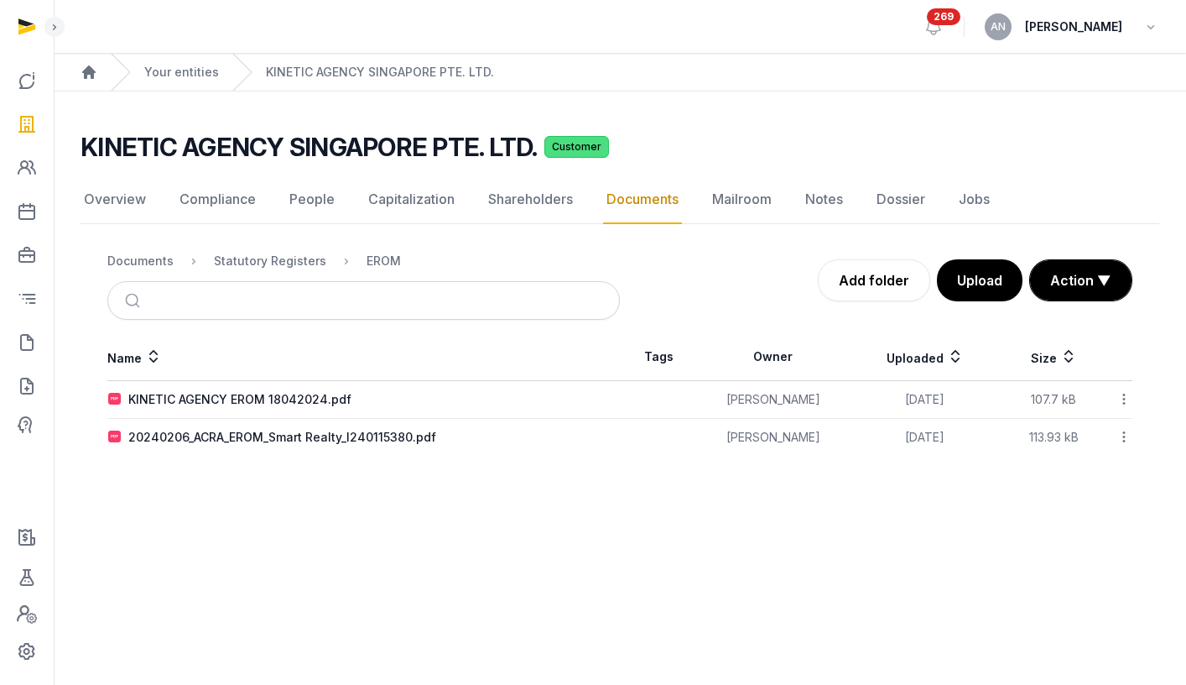
click at [186, 404] on div "KINETIC AGENCY EROM 18042024.pdf" at bounding box center [239, 399] width 223 height 17
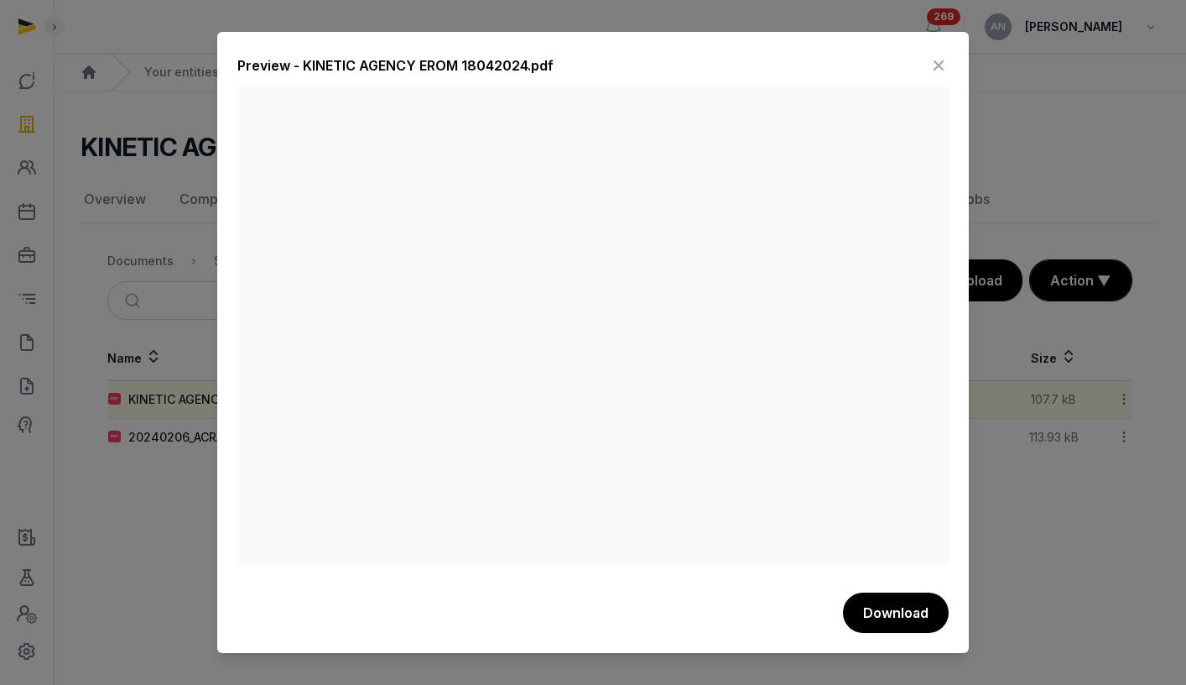
click at [943, 62] on icon at bounding box center [939, 65] width 20 height 27
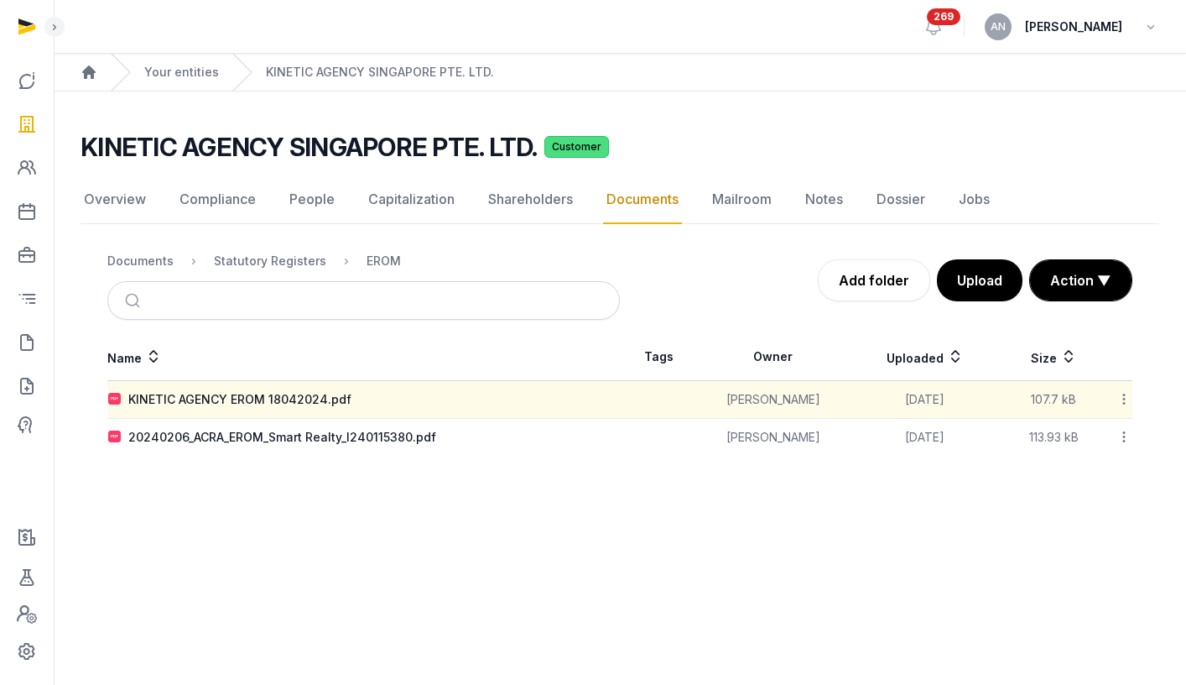
click at [165, 258] on div "Documents" at bounding box center [140, 261] width 66 height 17
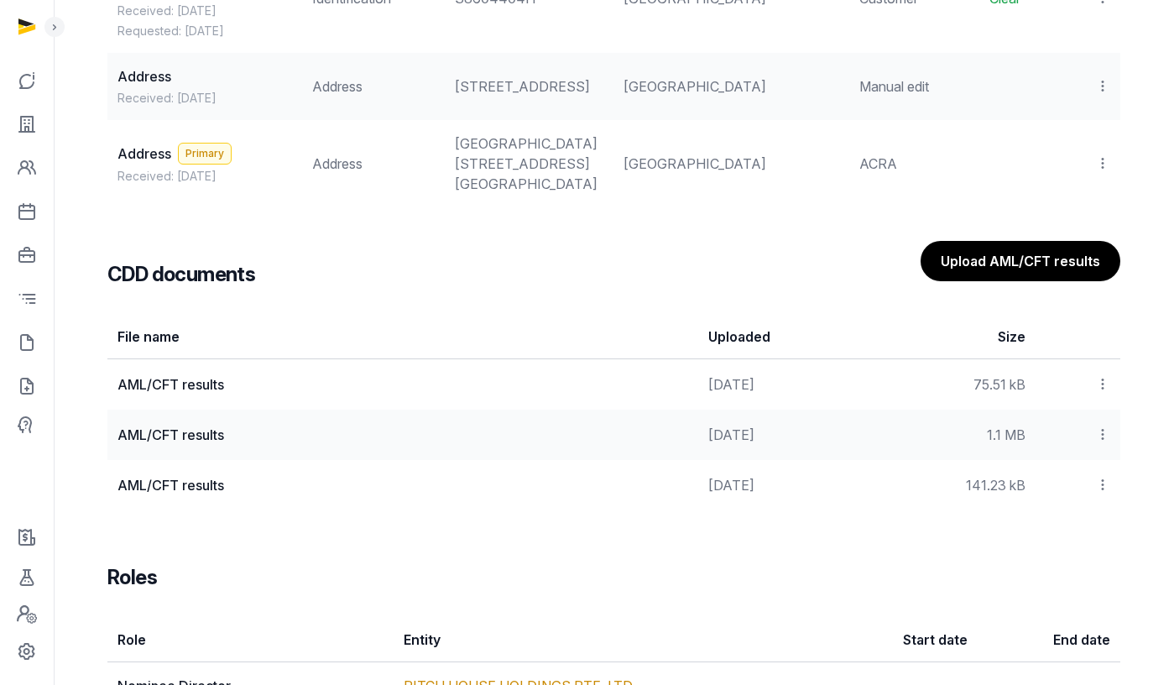
scroll to position [1619, 0]
